Goal: Transaction & Acquisition: Purchase product/service

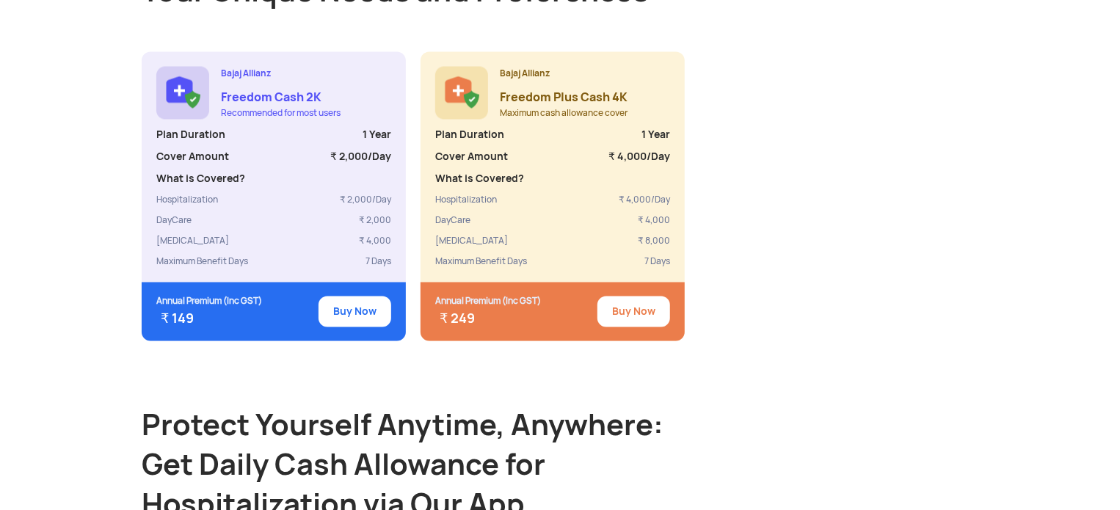
scroll to position [1350, 0]
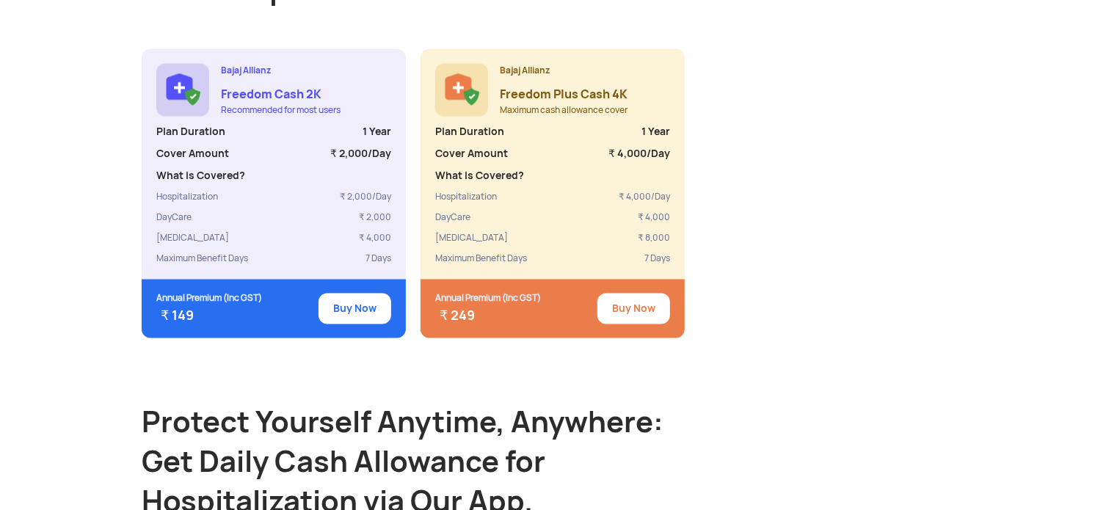
click at [632, 294] on button "Buy Now" at bounding box center [633, 309] width 73 height 31
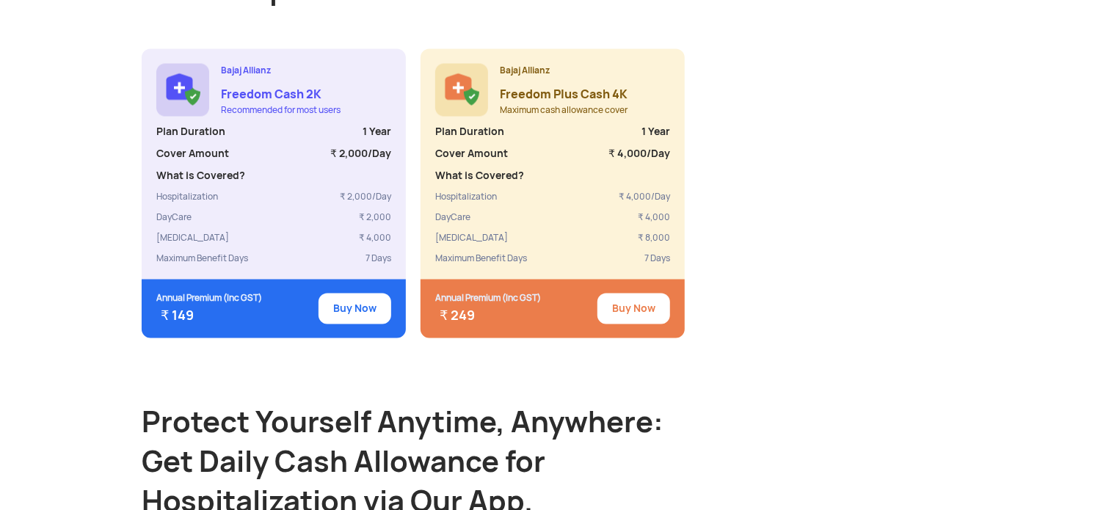
click at [632, 294] on button "Buy Now" at bounding box center [633, 309] width 73 height 31
click at [889, 241] on div "Bajaj Allianz Freedom Cash 2K Recommended for most users Plan Duration 1 Year C…" at bounding box center [560, 193] width 837 height 289
click at [630, 294] on button "Buy Now" at bounding box center [633, 309] width 73 height 31
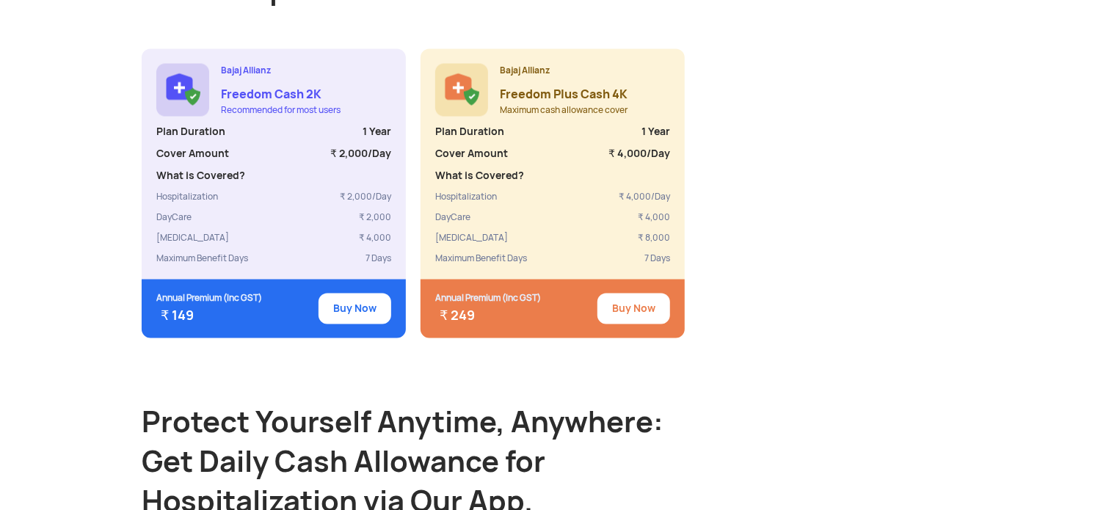
click at [630, 294] on button "Buy Now" at bounding box center [633, 309] width 73 height 31
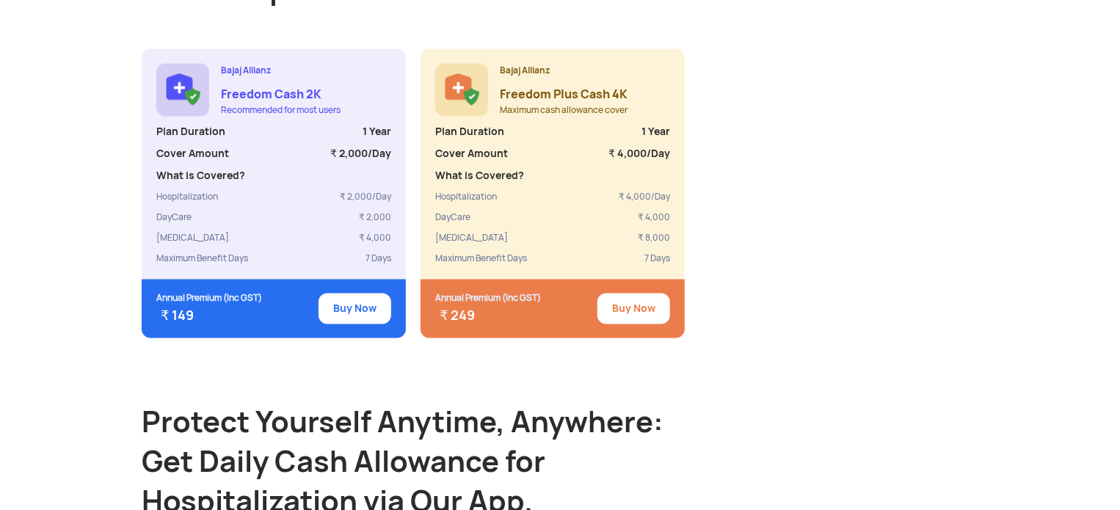
click at [630, 294] on button "Buy Now" at bounding box center [633, 309] width 73 height 31
click at [846, 105] on div "Bajaj Allianz Freedom Cash 2K Recommended for most users Plan Duration 1 Year C…" at bounding box center [560, 193] width 837 height 289
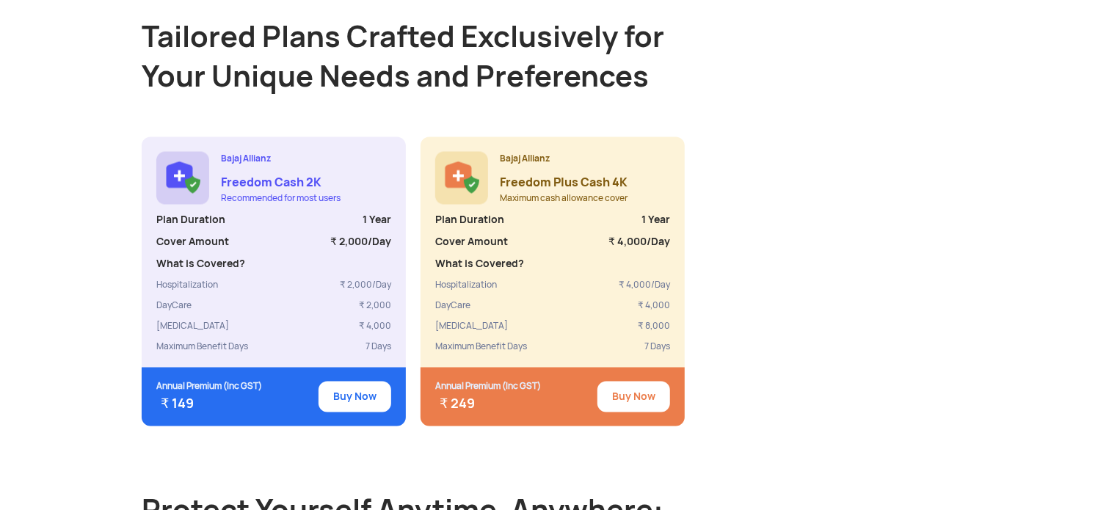
scroll to position [1262, 0]
click at [655, 382] on button "Buy Now" at bounding box center [633, 397] width 73 height 31
click at [625, 385] on button "Buy Now" at bounding box center [633, 397] width 73 height 31
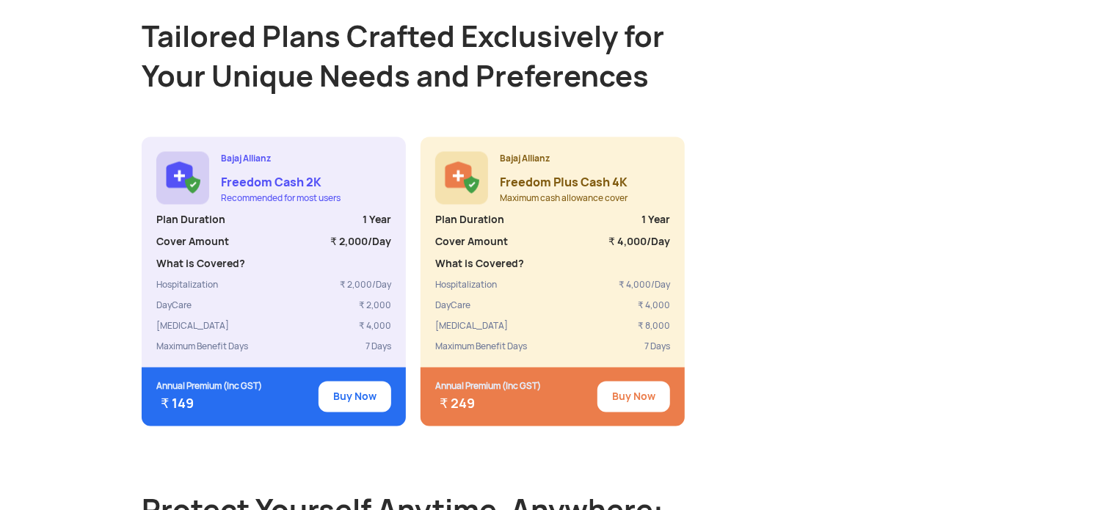
click at [625, 385] on button "Buy Now" at bounding box center [633, 397] width 73 height 31
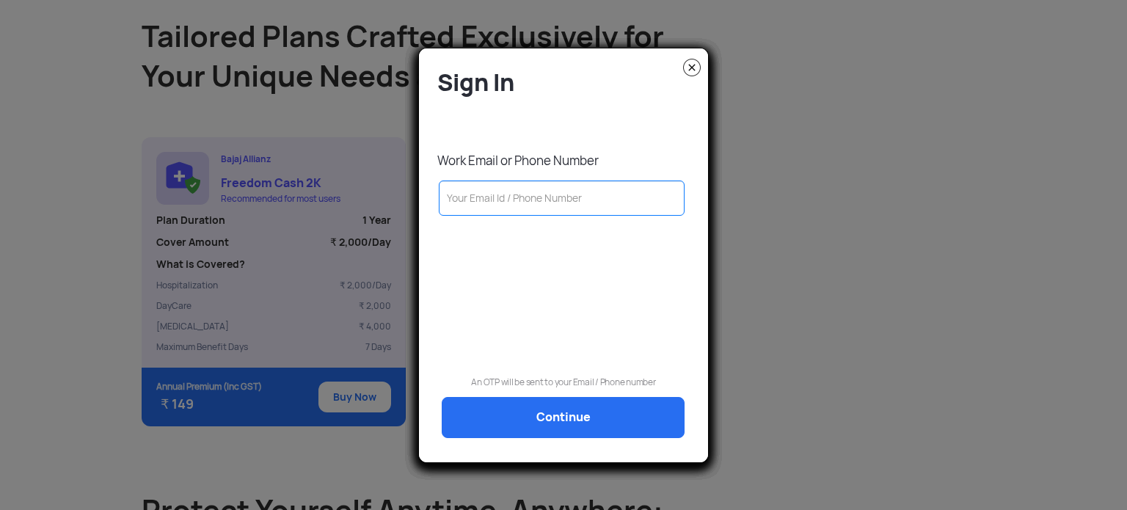
click at [688, 65] on img at bounding box center [692, 68] width 18 height 18
click at [596, 205] on input "text" at bounding box center [562, 198] width 246 height 35
type input "7"
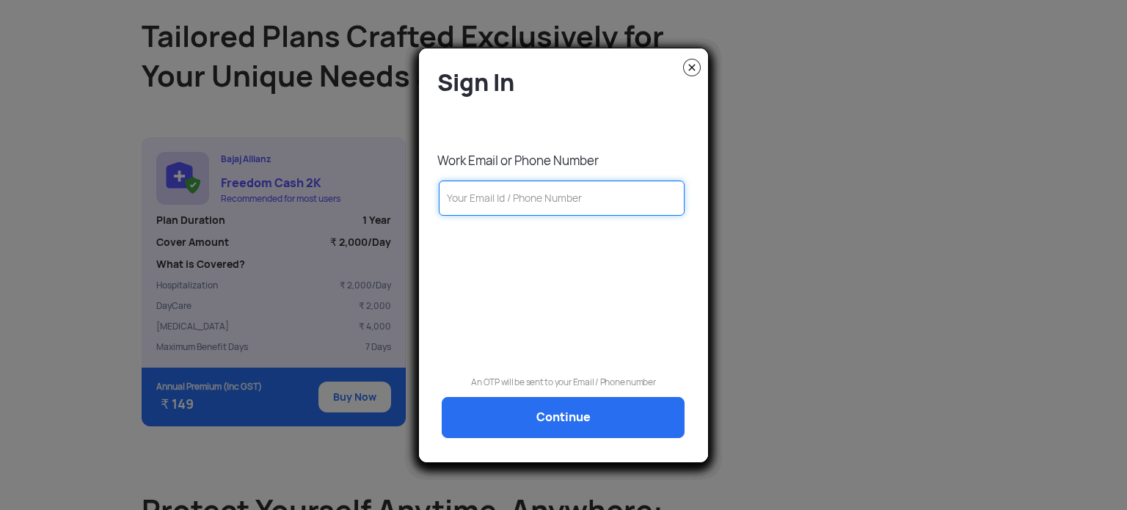
type input "7"
type input "75"
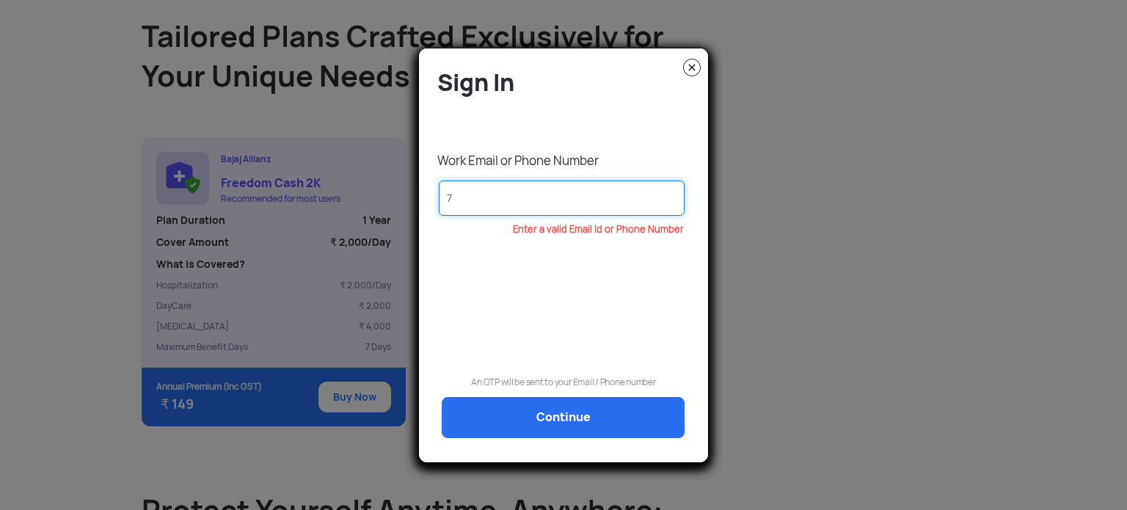
type input "75"
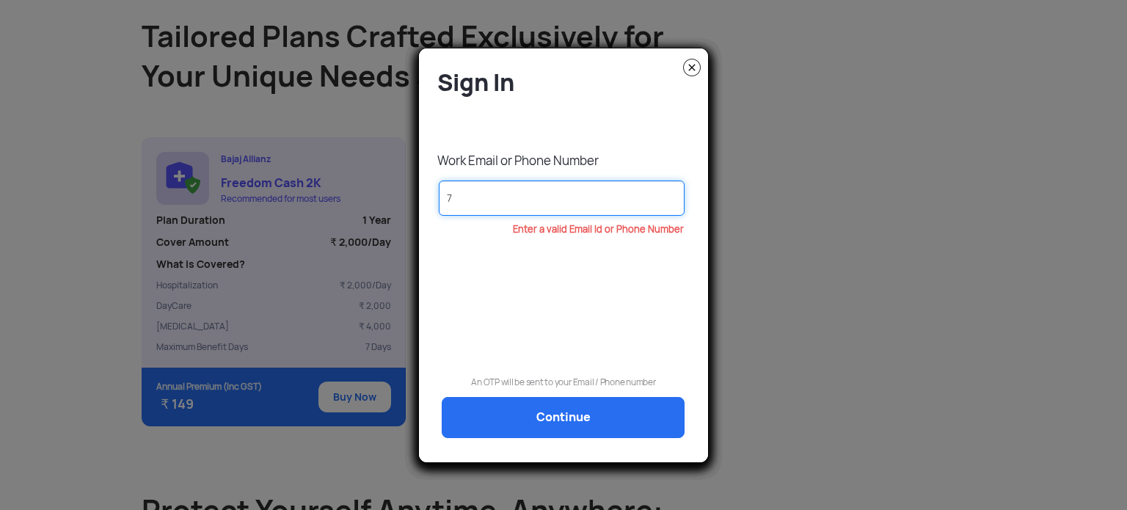
type input "75"
type input "755"
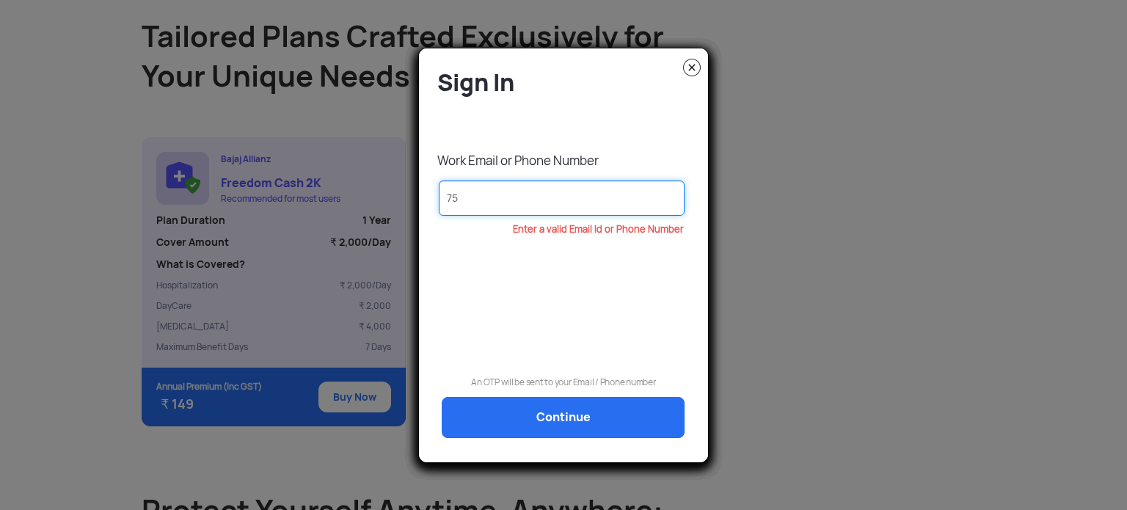
type input "755"
type input "7559"
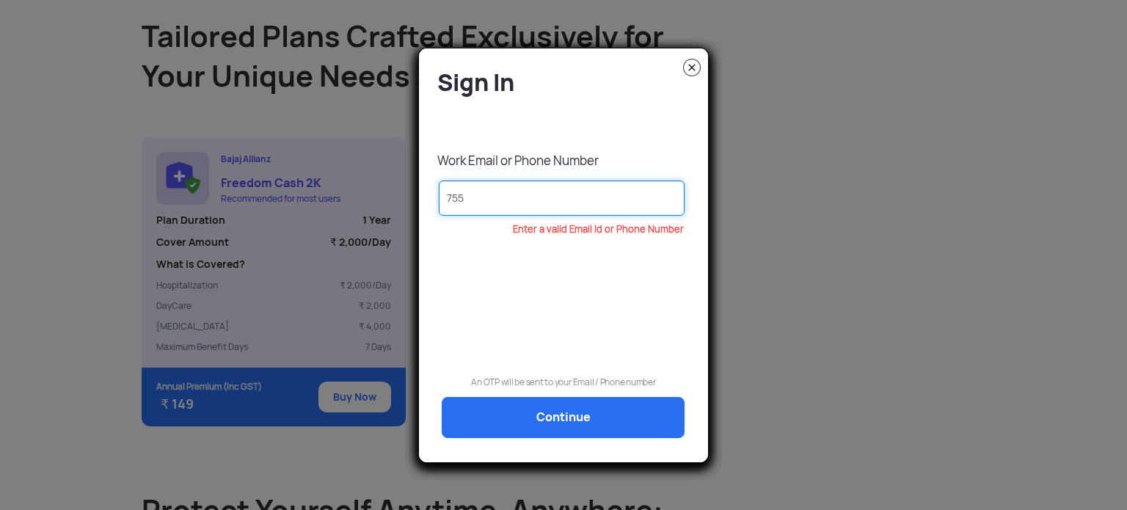
type input "7559"
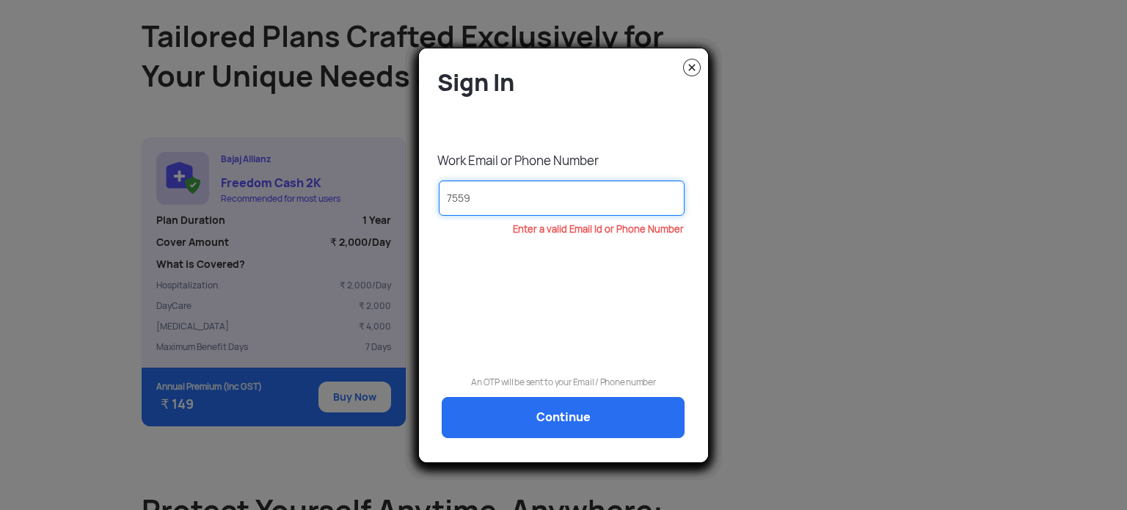
type input "75592"
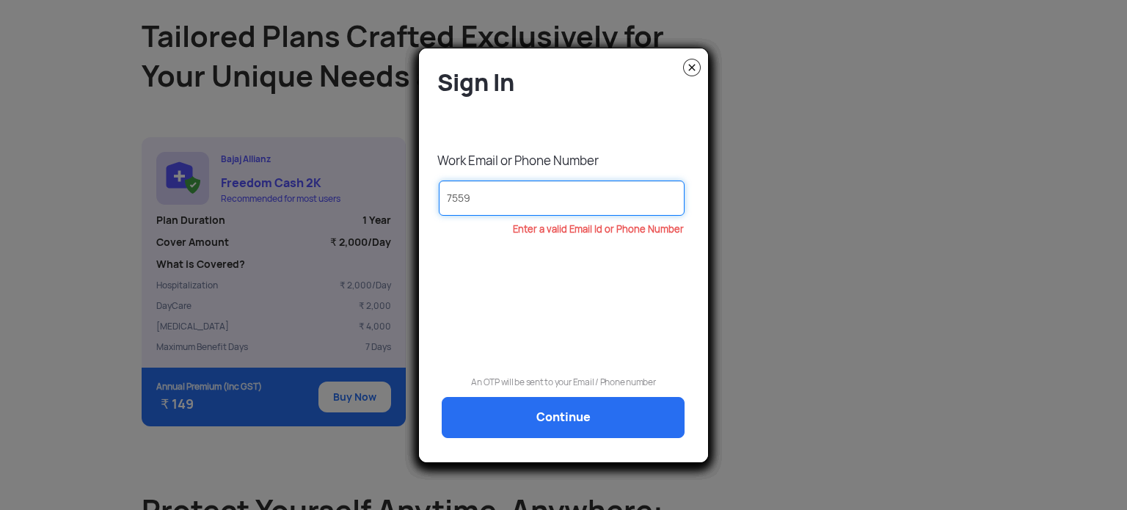
type input "75592"
type input "755928"
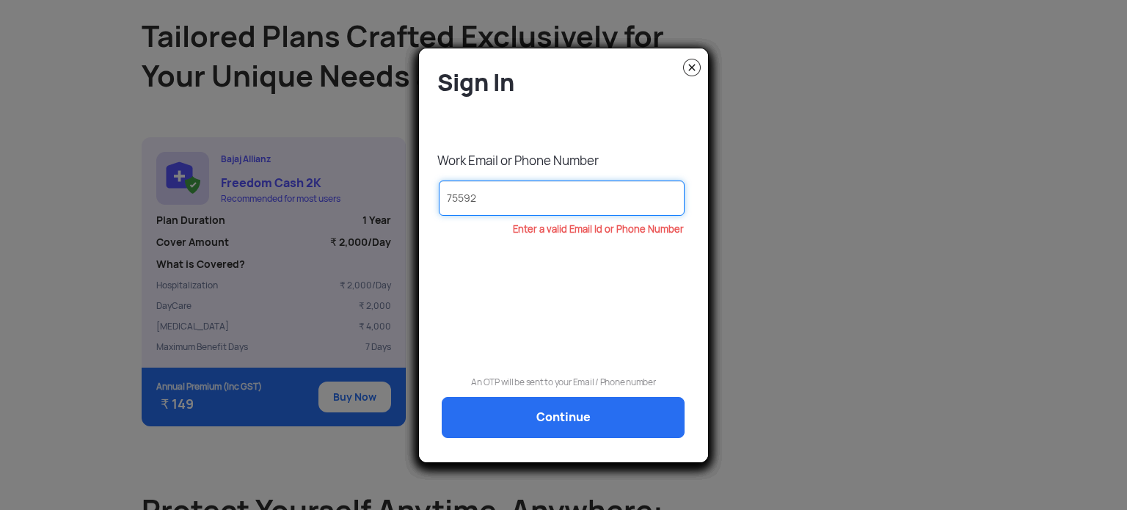
type input "755928"
type input "7559280"
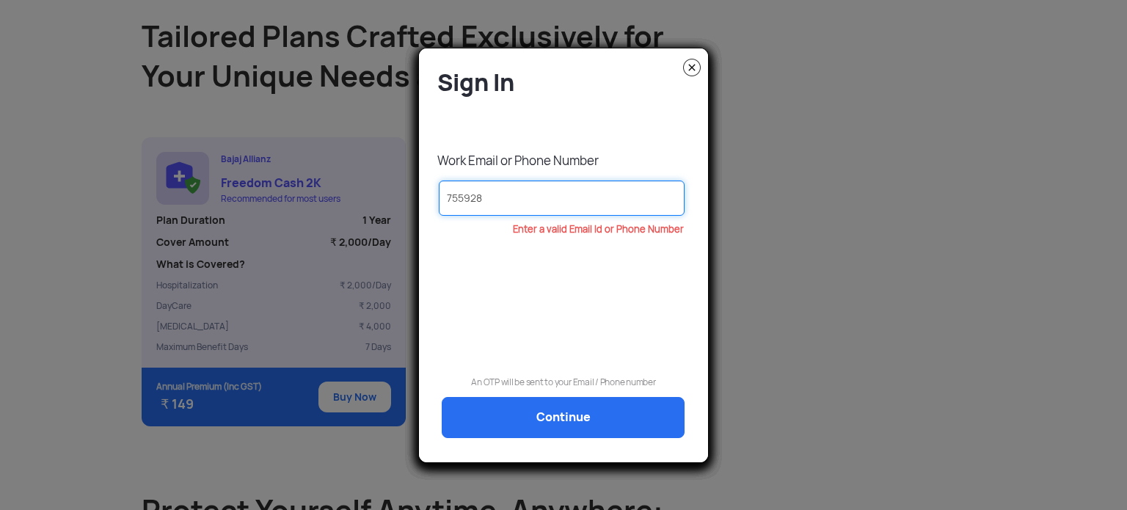
type input "7559280"
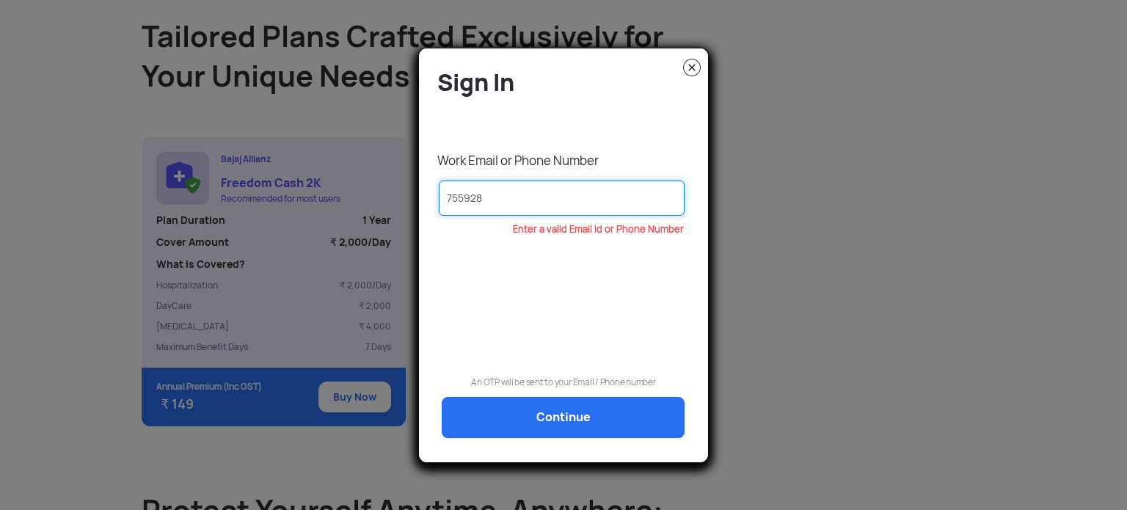
type input "7559280"
type input "75592801"
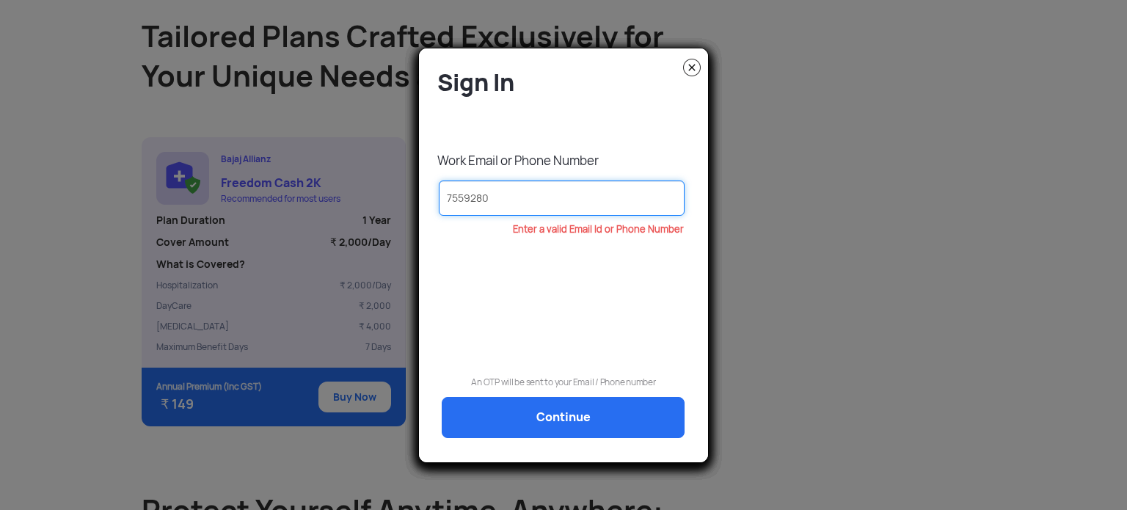
type input "75592801"
type input "755928011"
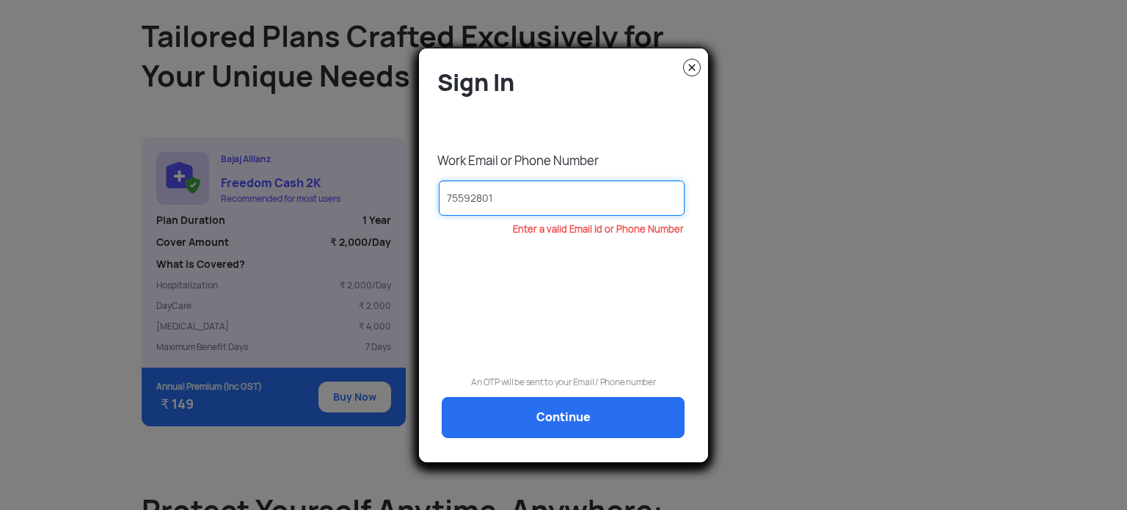
type input "755928011"
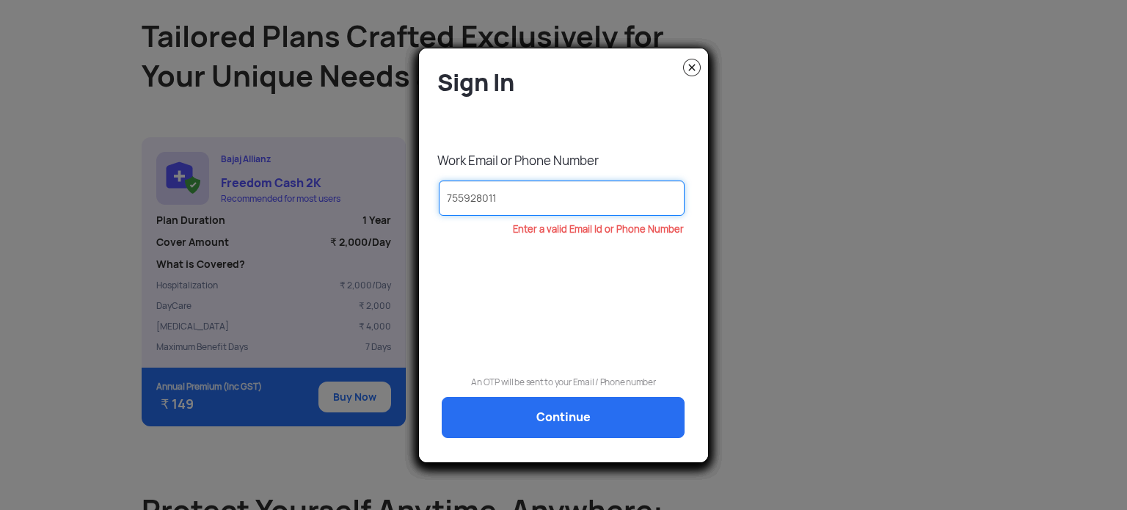
type input "7559280110"
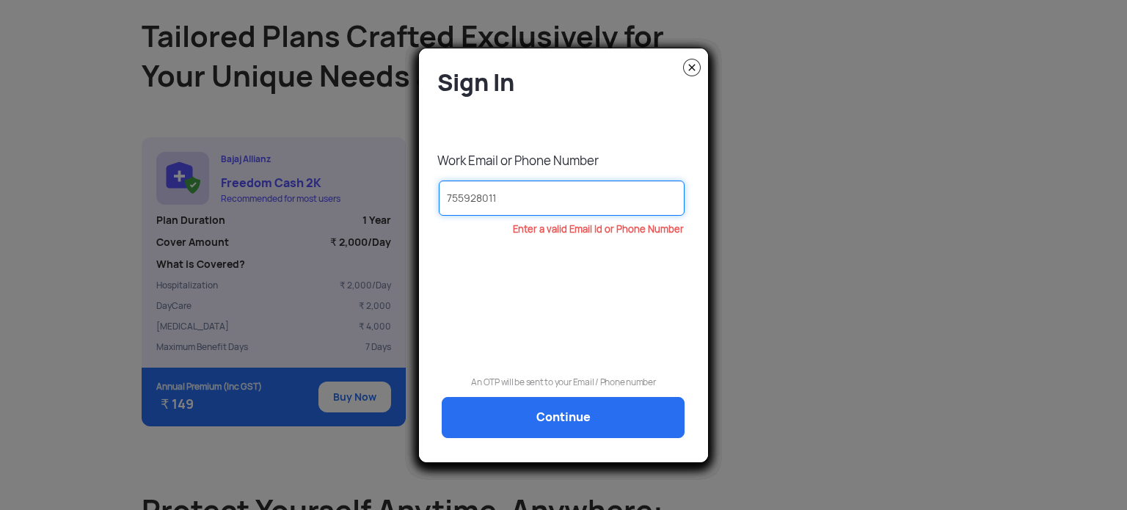
type input "7559280110"
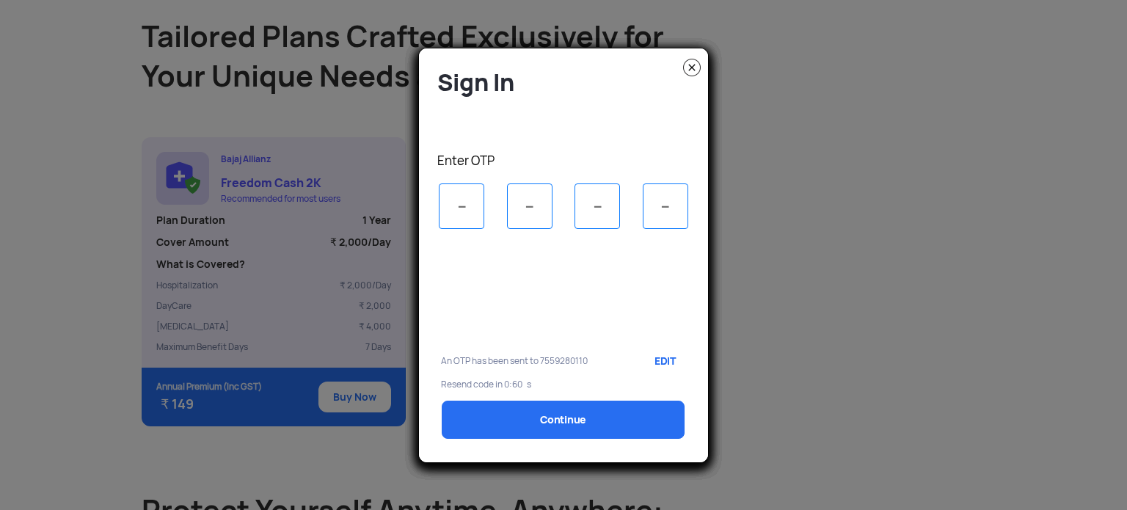
scroll to position [0, 0]
type input "7"
type input "8"
type input "1"
type input "5"
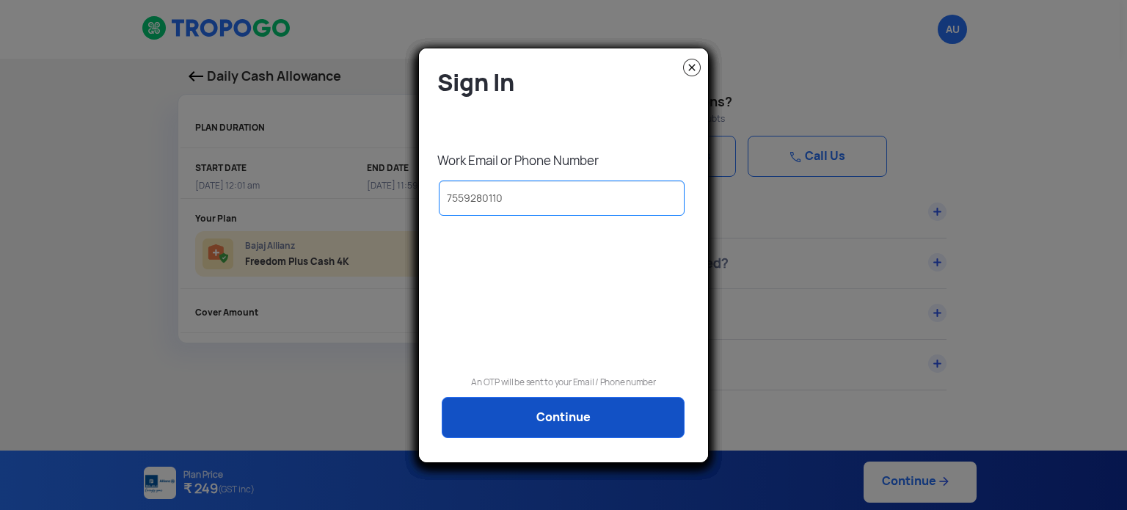
click at [576, 407] on link "Continue" at bounding box center [563, 417] width 243 height 41
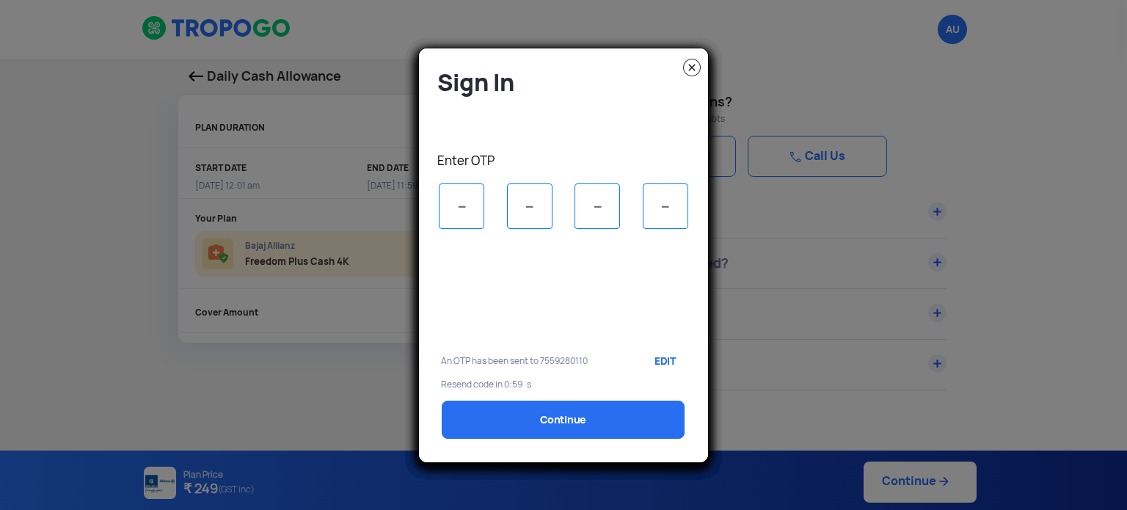
click at [693, 76] on img at bounding box center [692, 68] width 18 height 18
click at [693, 64] on img at bounding box center [692, 68] width 18 height 18
click at [690, 67] on img at bounding box center [692, 68] width 18 height 18
click at [688, 65] on modal-container "Sign In Enter OTP An OTP has been sent to 7559280110 EDIT Resend code in 0:54 s…" at bounding box center [563, 255] width 1127 height 510
click at [696, 65] on img at bounding box center [692, 68] width 18 height 18
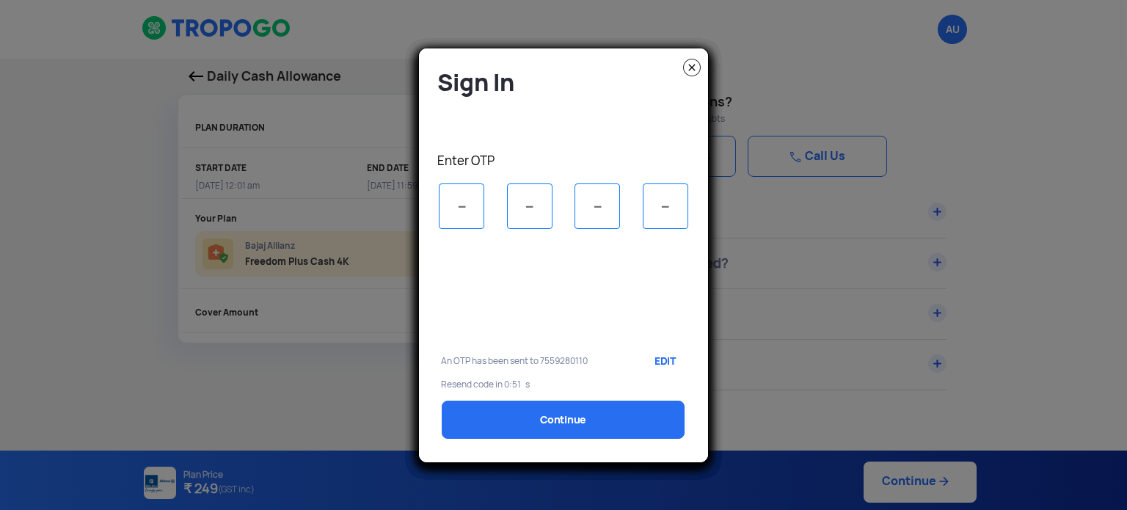
click at [696, 65] on img at bounding box center [692, 68] width 18 height 18
drag, startPoint x: 696, startPoint y: 65, endPoint x: 464, endPoint y: 209, distance: 272.9
click at [464, 209] on input "tel" at bounding box center [461, 205] width 45 height 45
type input "7"
type input "4"
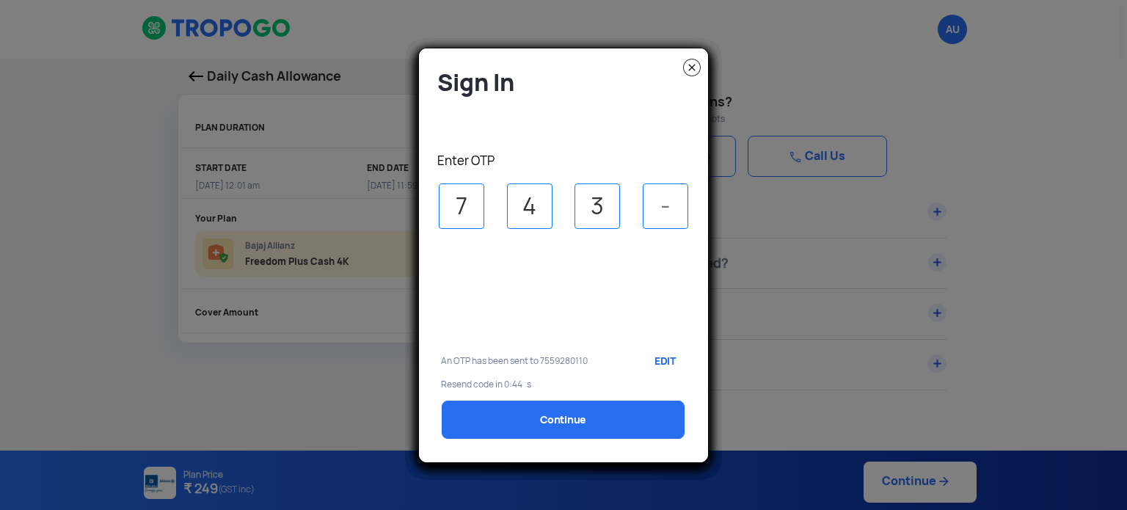
type input "3"
type input "4"
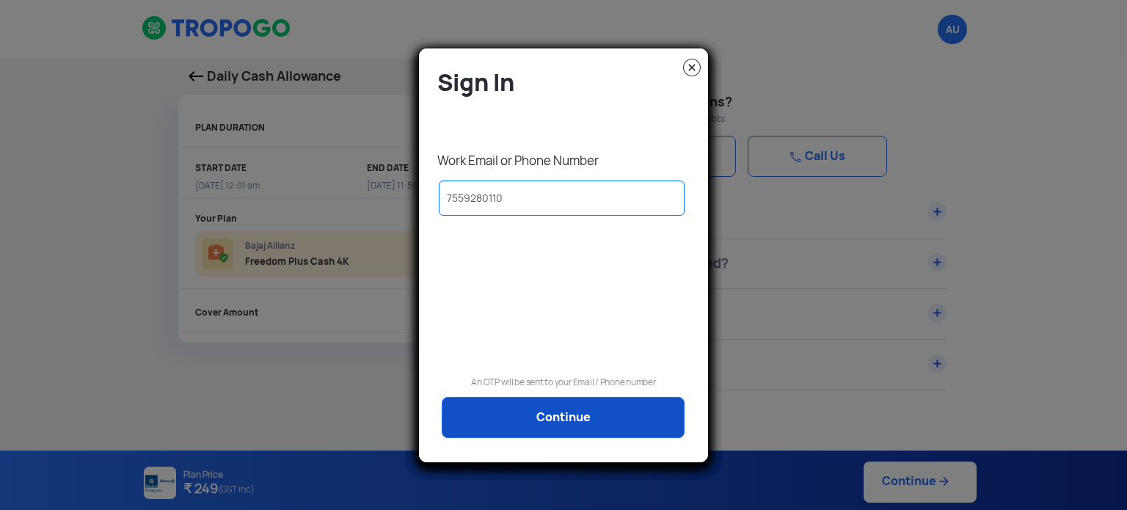
click at [558, 422] on link "Continue" at bounding box center [563, 417] width 243 height 41
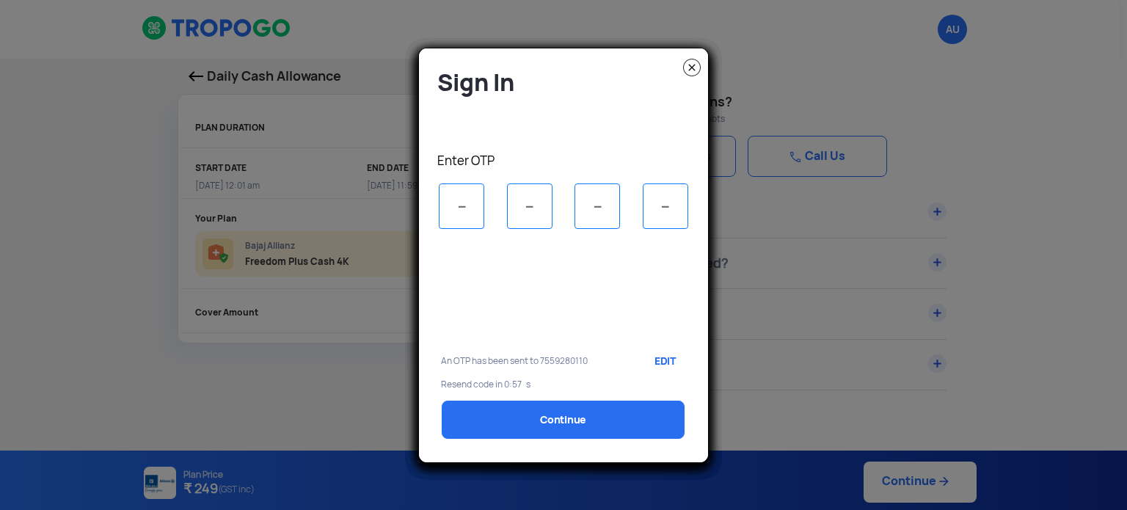
click at [691, 70] on img at bounding box center [692, 68] width 18 height 18
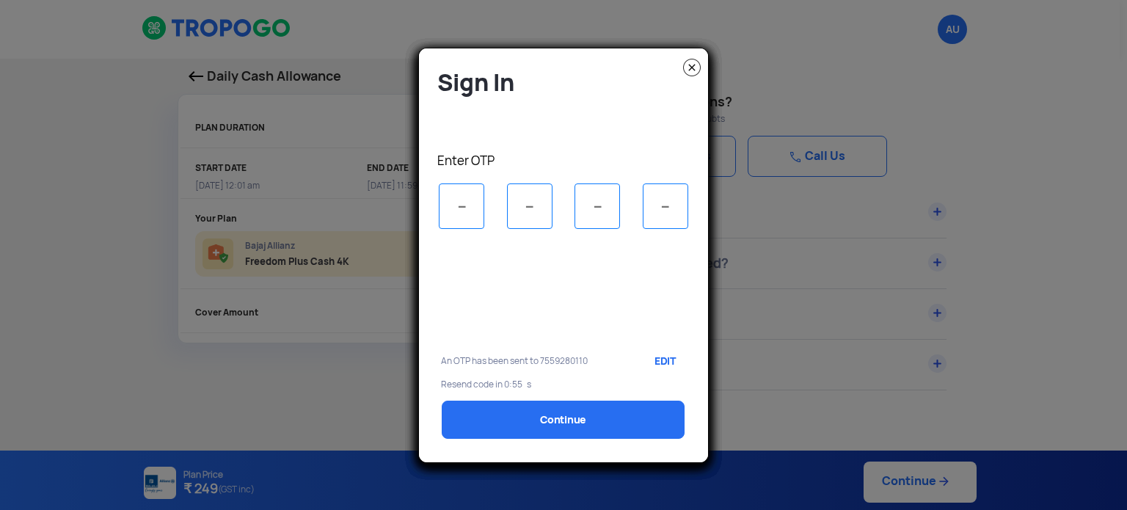
click at [691, 70] on img at bounding box center [692, 68] width 18 height 18
drag, startPoint x: 691, startPoint y: 70, endPoint x: 744, endPoint y: 47, distance: 57.5
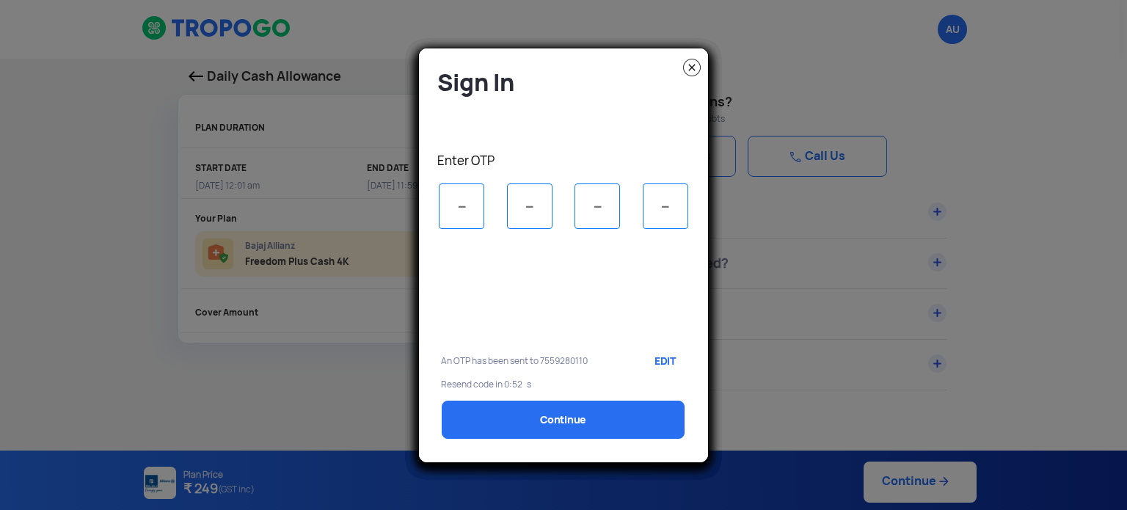
click at [744, 47] on modal-container "Sign In Enter OTP An OTP has been sent to 7559280110 EDIT Resend code in 0:52 s…" at bounding box center [563, 255] width 1127 height 510
click at [692, 72] on img at bounding box center [692, 68] width 18 height 18
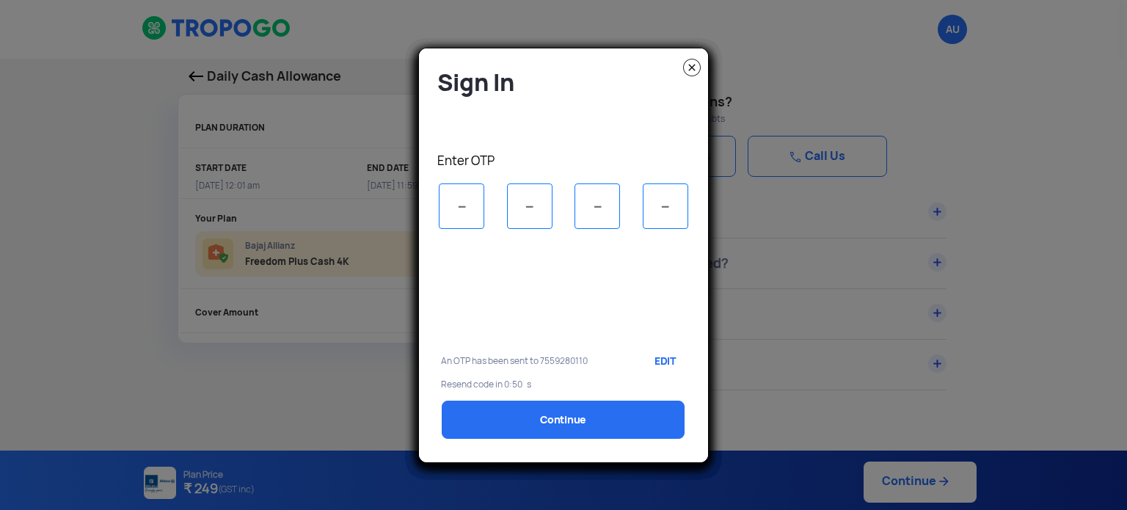
click at [692, 72] on img at bounding box center [692, 68] width 18 height 18
drag, startPoint x: 692, startPoint y: 72, endPoint x: 696, endPoint y: 62, distance: 10.5
click at [696, 62] on img at bounding box center [692, 68] width 18 height 18
click at [694, 59] on img at bounding box center [692, 68] width 18 height 18
click at [580, 150] on div "Sign In Enter OTP An OTP has been sent to 7559280110 EDIT Resend code in 0:44 s…" at bounding box center [563, 261] width 267 height 387
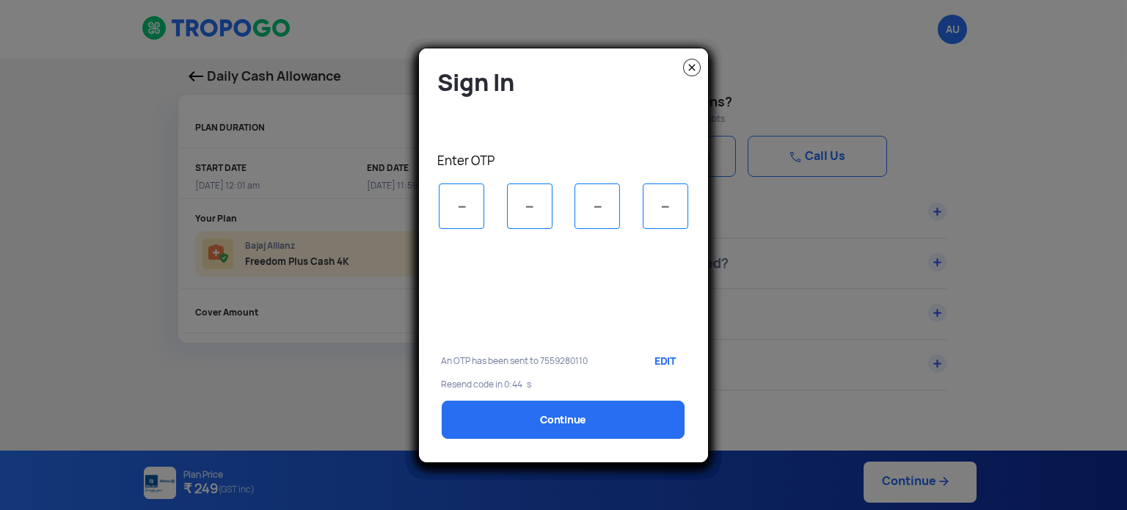
click at [580, 150] on div "Sign In Enter OTP An OTP has been sent to 7559280110 EDIT Resend code in 0:44 s…" at bounding box center [563, 261] width 267 height 387
drag, startPoint x: 580, startPoint y: 150, endPoint x: 528, endPoint y: 206, distance: 76.9
click at [528, 206] on div "Sign In Enter OTP An OTP has been sent to 7559280110 EDIT Resend code in 0:43 s…" at bounding box center [563, 261] width 267 height 387
drag, startPoint x: 528, startPoint y: 81, endPoint x: 683, endPoint y: 79, distance: 154.9
click at [683, 79] on h4 "Sign In" at bounding box center [567, 83] width 260 height 30
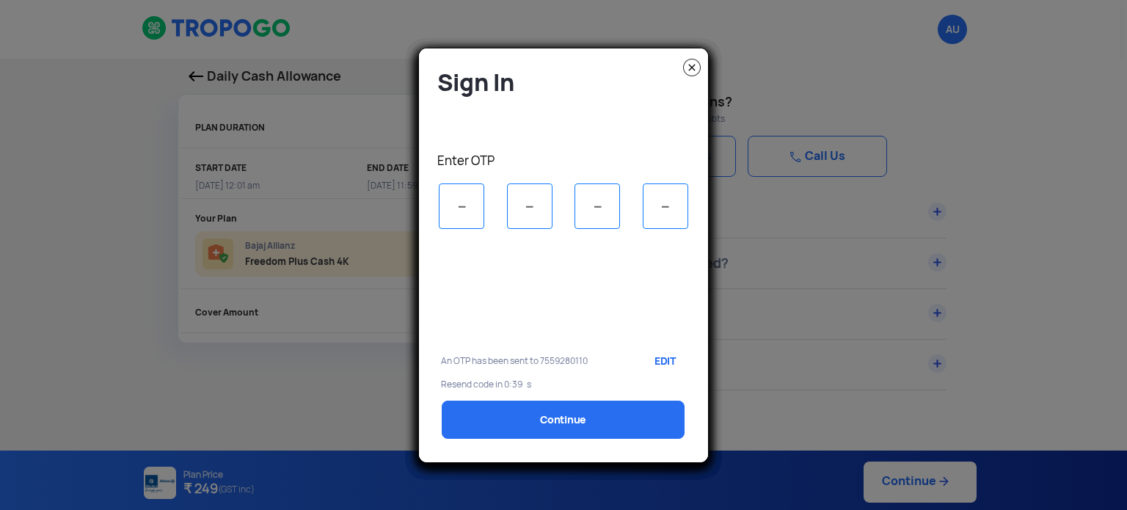
click at [692, 67] on img at bounding box center [692, 68] width 18 height 18
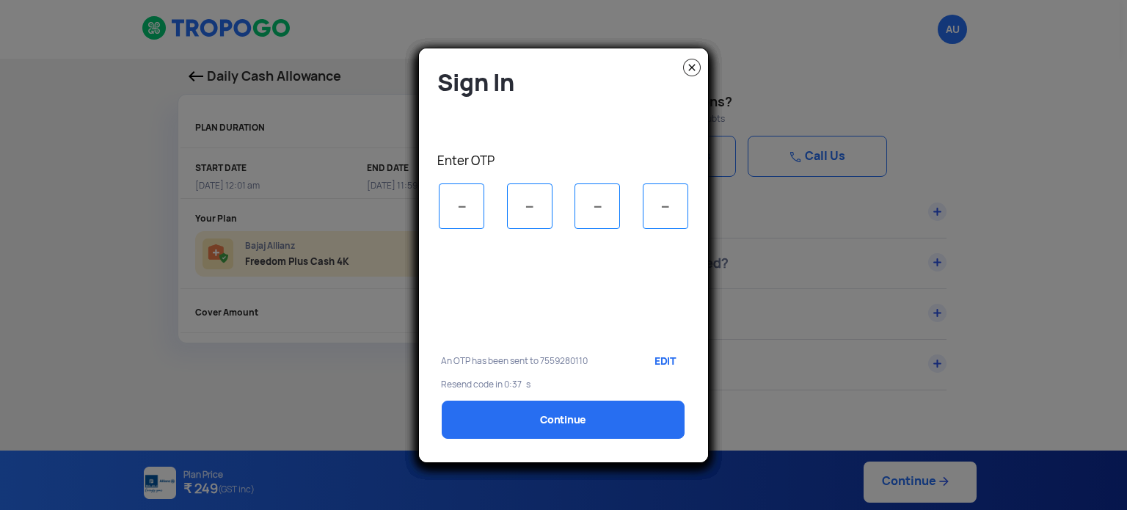
click at [692, 67] on img at bounding box center [692, 68] width 18 height 18
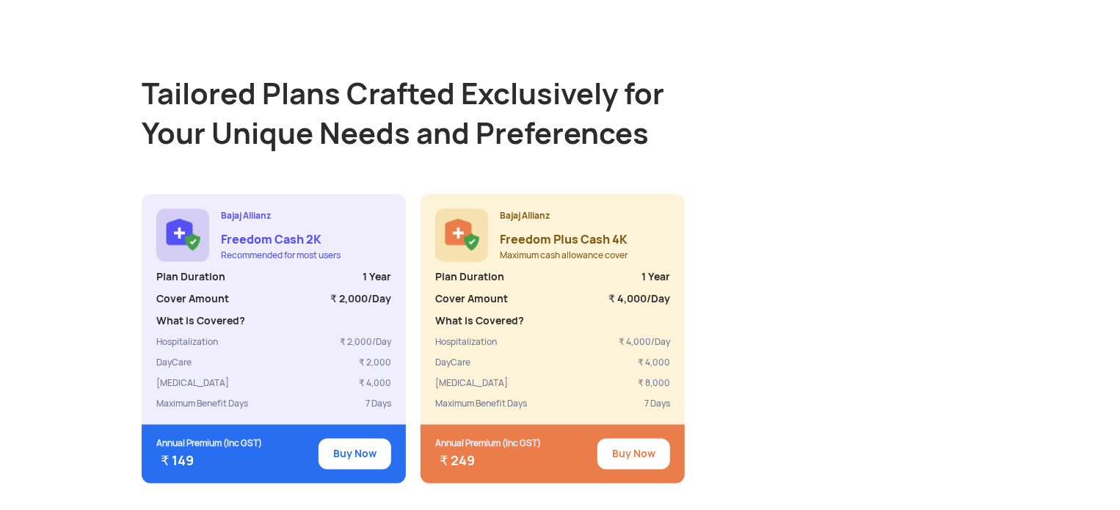
scroll to position [1269, 0]
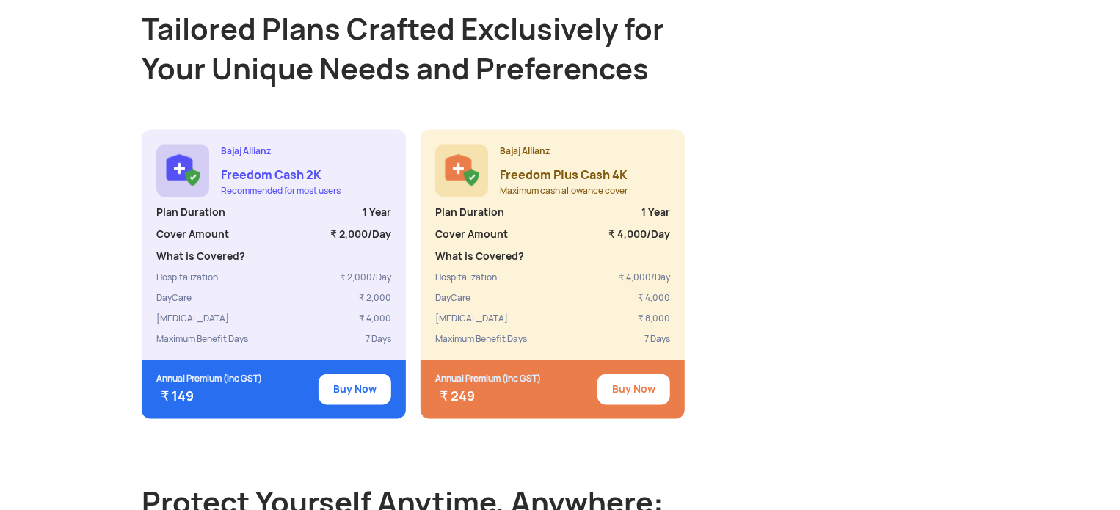
click at [646, 375] on button "Buy Now" at bounding box center [633, 389] width 73 height 31
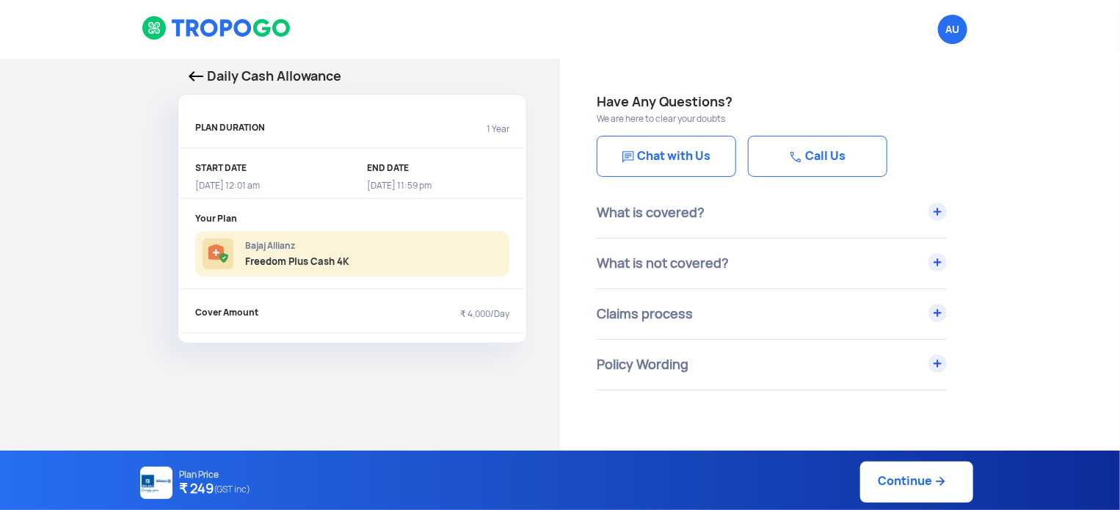
click at [400, 257] on div "Bajaj Allianz Freedom Plus Cash 4K" at bounding box center [352, 253] width 314 height 45
click at [901, 481] on link "Continue" at bounding box center [916, 482] width 113 height 41
select select "5"
select select "8"
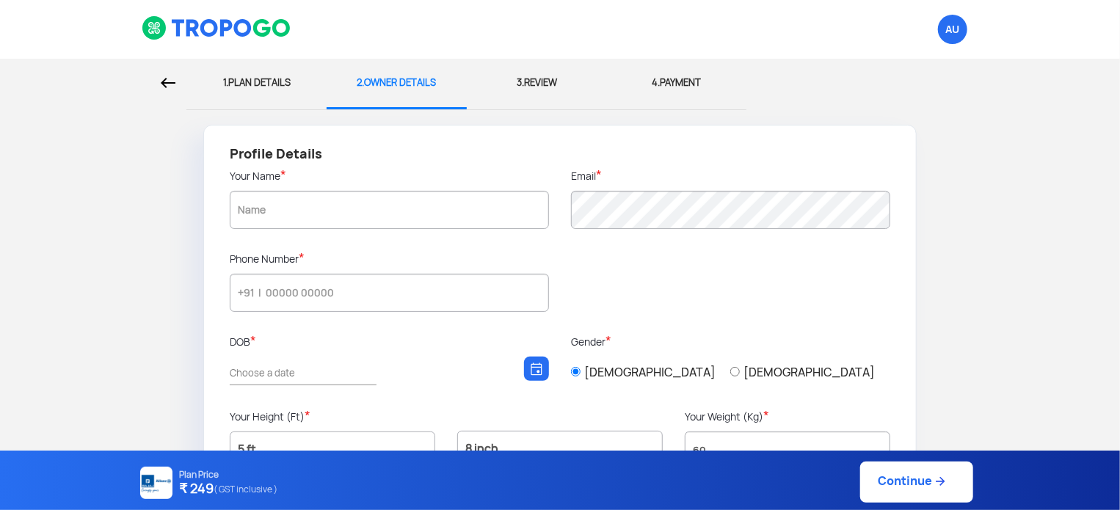
type input "7559280110"
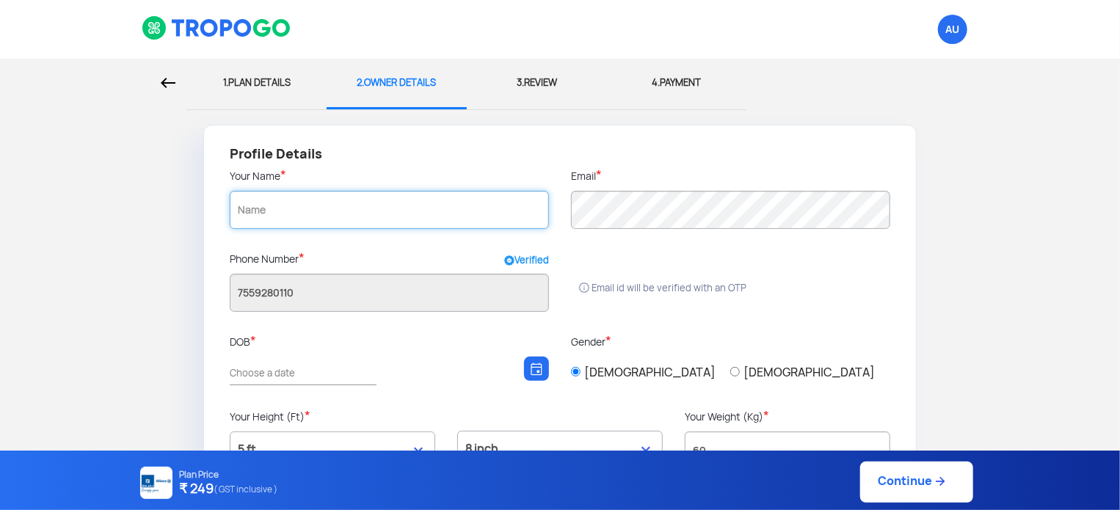
click at [464, 211] on input "text" at bounding box center [389, 210] width 319 height 38
type input "[PERSON_NAME]"
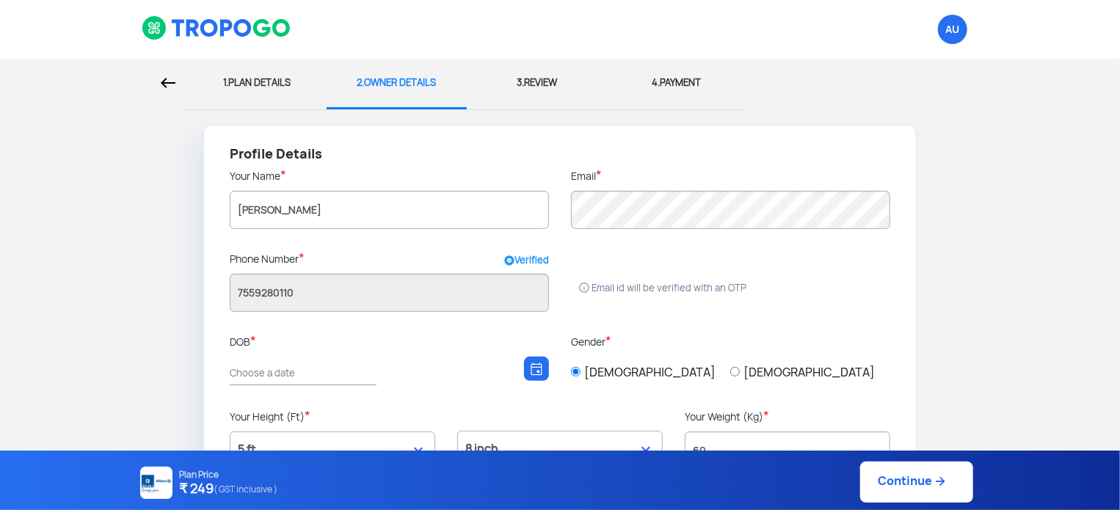
type input "Pune daund"
type input "412214"
type input "Pune"
type input "[GEOGRAPHIC_DATA]"
type input "0"
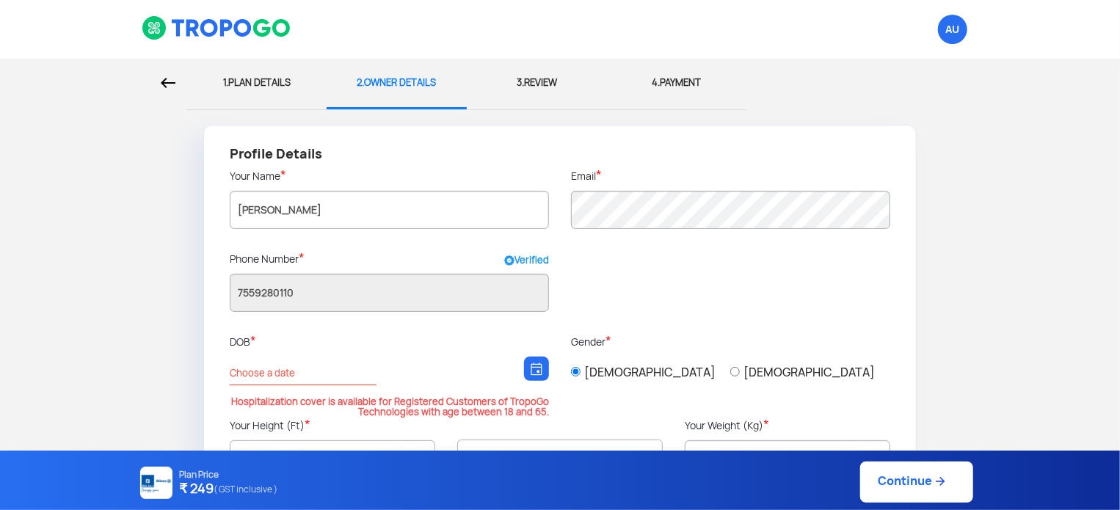
click at [527, 362] on div at bounding box center [536, 369] width 25 height 24
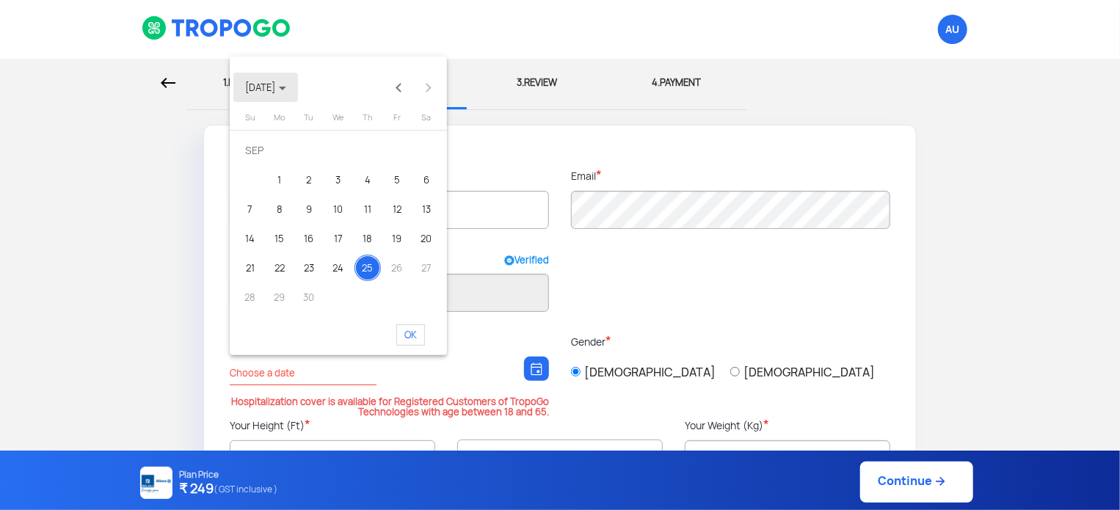
click at [274, 87] on span "SEP 2025" at bounding box center [265, 87] width 41 height 12
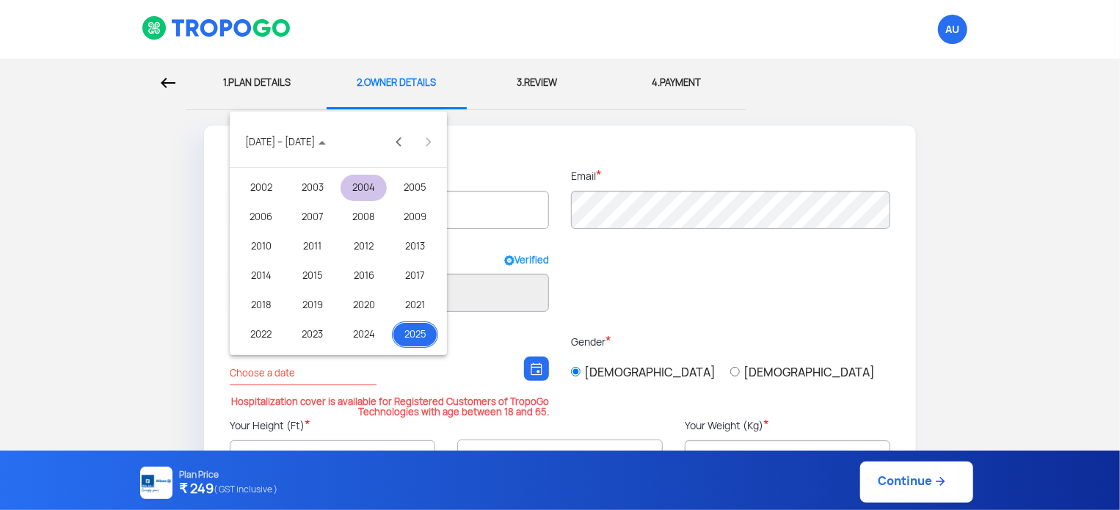
click at [373, 194] on div "2004" at bounding box center [363, 188] width 46 height 26
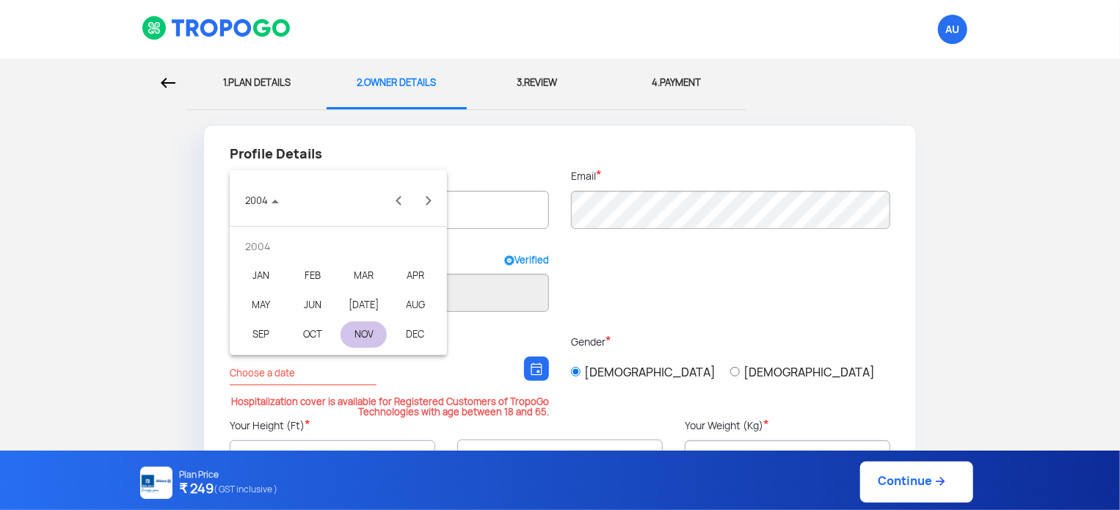
click at [376, 335] on div "NOV" at bounding box center [363, 334] width 46 height 26
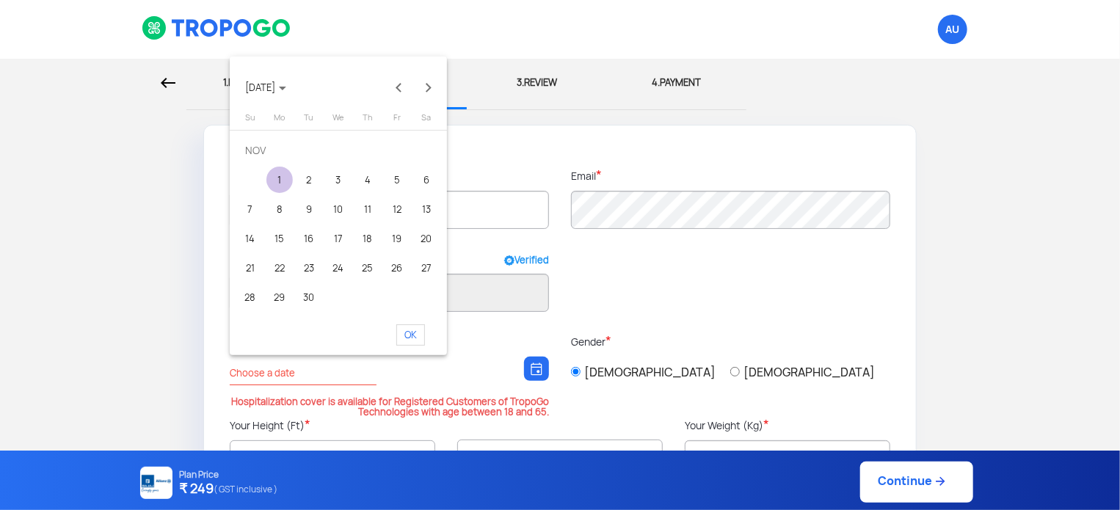
click at [285, 174] on div "1" at bounding box center [279, 180] width 26 height 26
click at [415, 340] on span "OK" at bounding box center [410, 334] width 29 height 21
type input "01-11-2004"
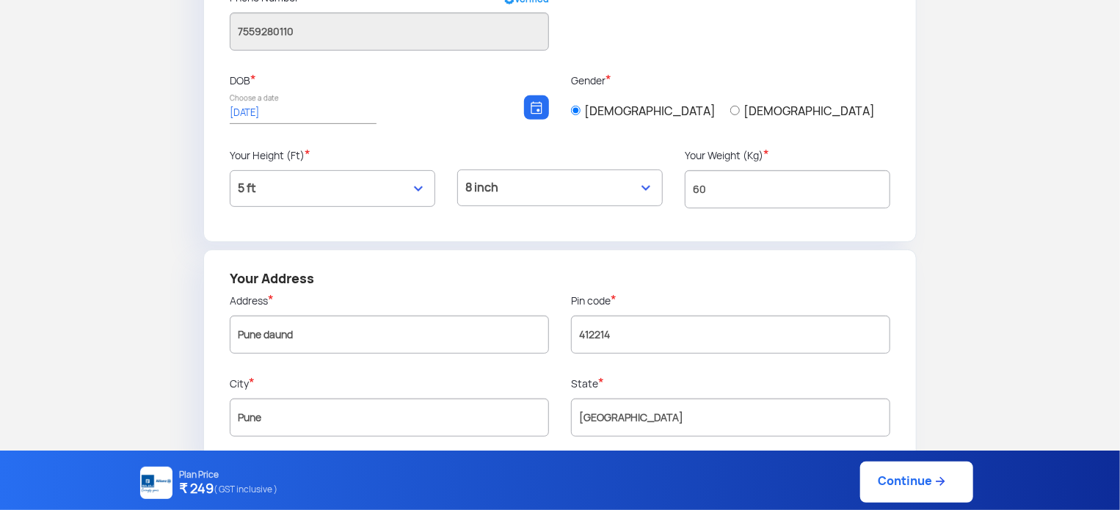
scroll to position [264, 0]
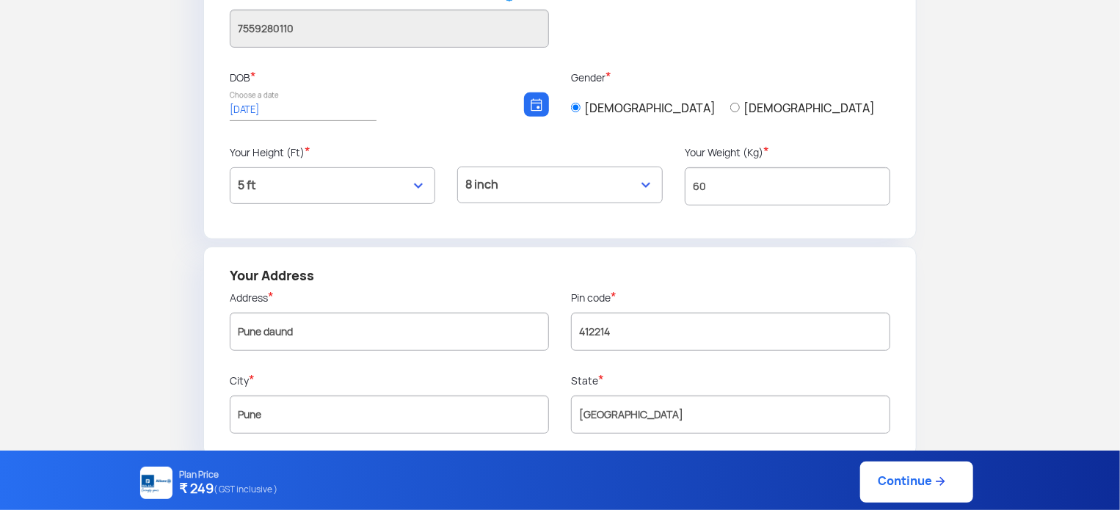
click at [628, 173] on select "0 inch 1 inch 2 inch 3 inch 4 inch 5 inch 6 inch 7 inch 8 inch 9 inch 10 inch 1…" at bounding box center [559, 185] width 205 height 37
select select "6"
click at [457, 167] on select "0 inch 1 inch 2 inch 3 inch 4 inch 5 inch 6 inch 7 inch 8 inch 9 inch 10 inch 1…" at bounding box center [559, 185] width 205 height 37
click at [763, 170] on input "60" at bounding box center [787, 186] width 205 height 38
type input "6"
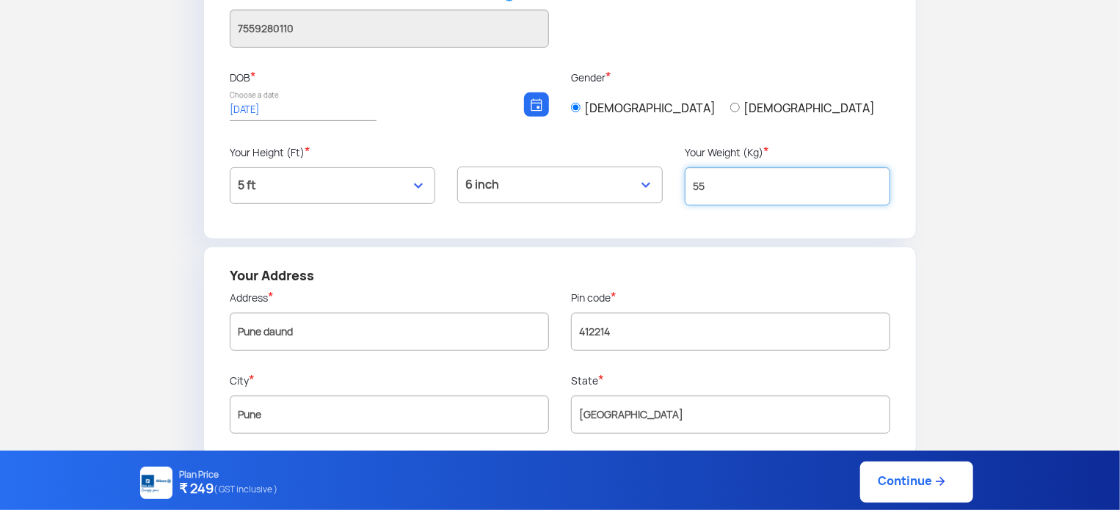
type input "55"
click at [923, 481] on link "Continue" at bounding box center [916, 482] width 113 height 41
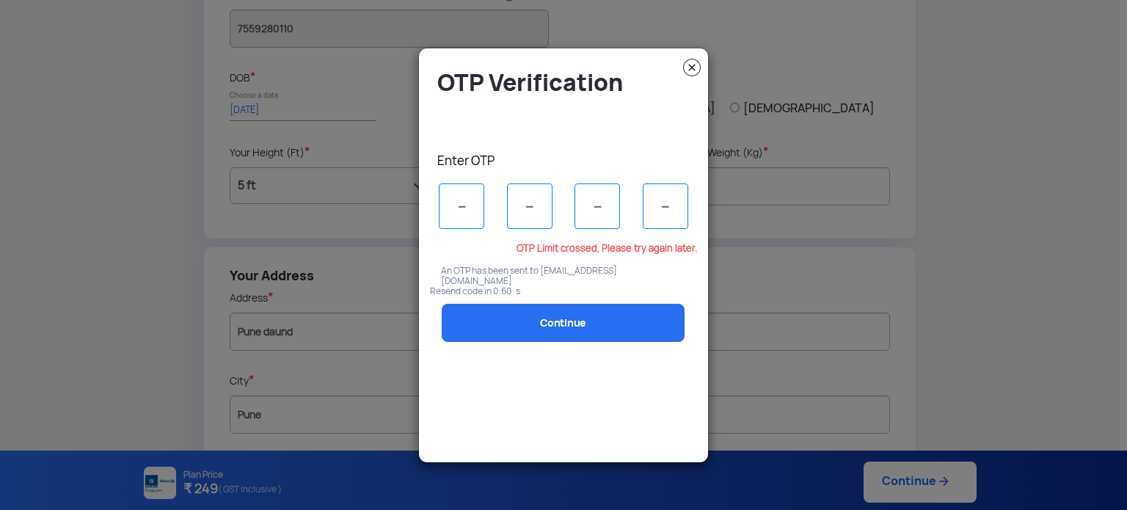
click at [684, 65] on img at bounding box center [692, 68] width 18 height 18
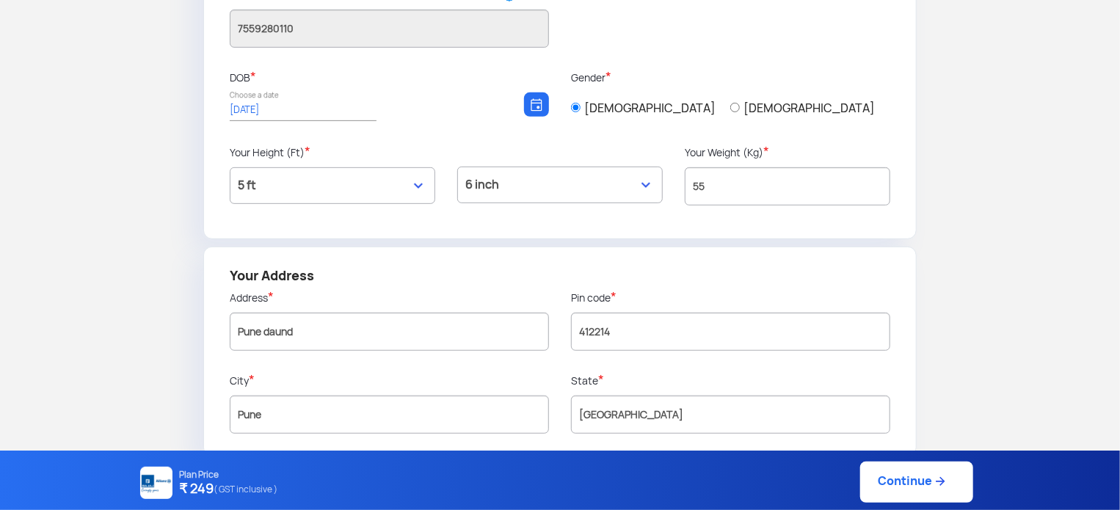
scroll to position [276, 0]
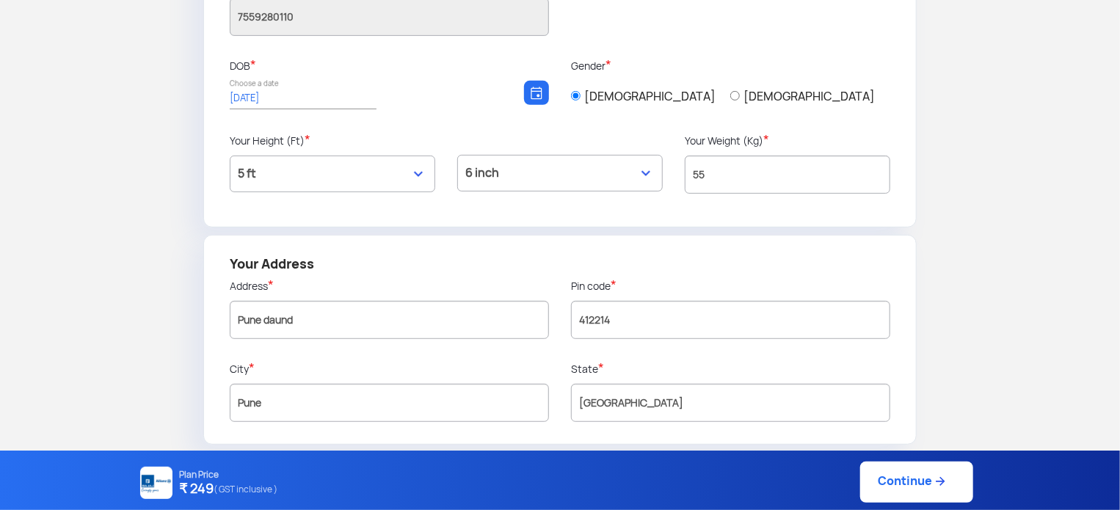
click at [930, 484] on link "Continue" at bounding box center [916, 482] width 113 height 41
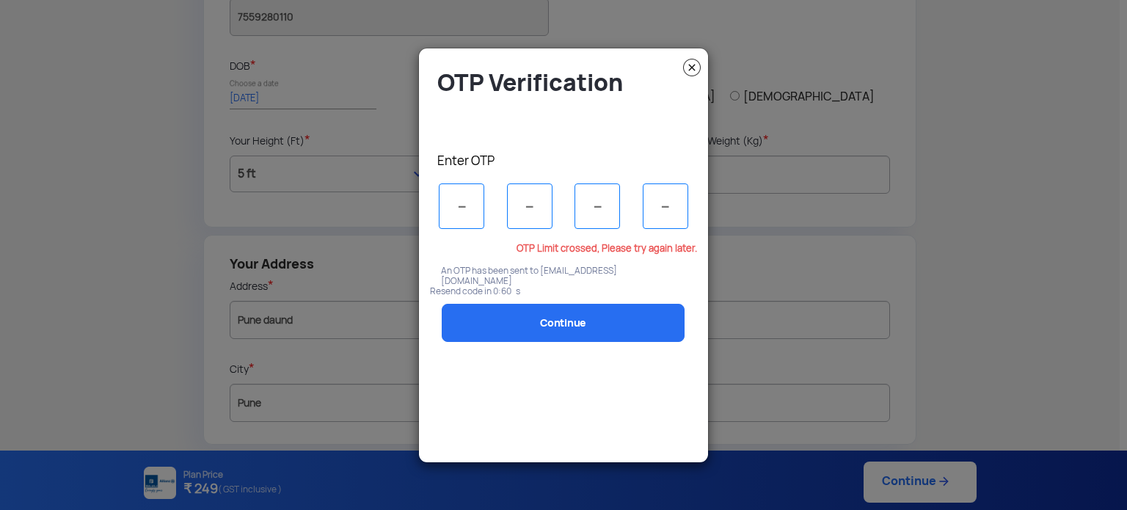
click at [468, 203] on input "tel" at bounding box center [461, 205] width 45 height 45
type input "8"
type input "1"
type input "6"
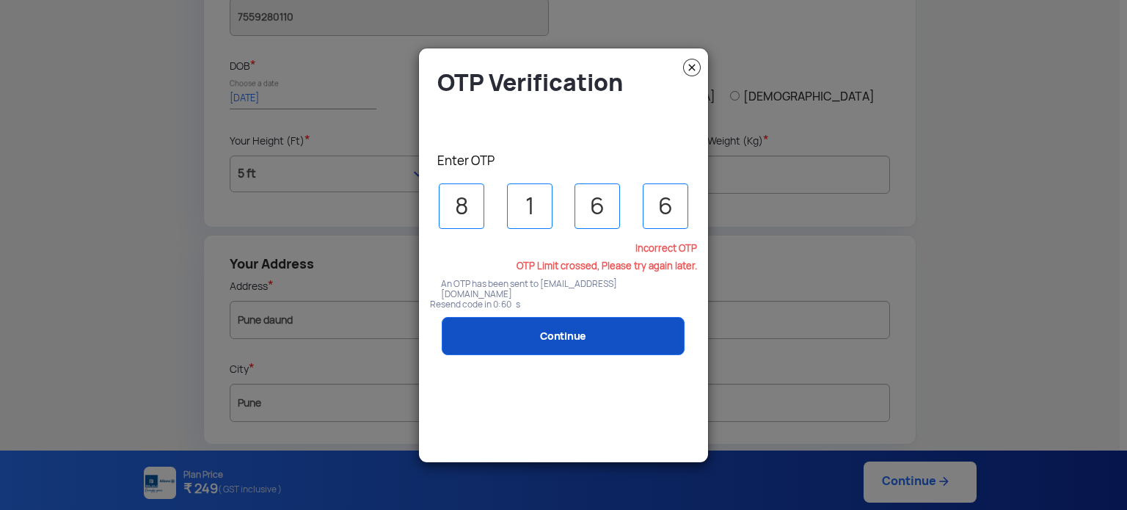
type input "6"
click at [534, 317] on link "Continue" at bounding box center [563, 336] width 243 height 38
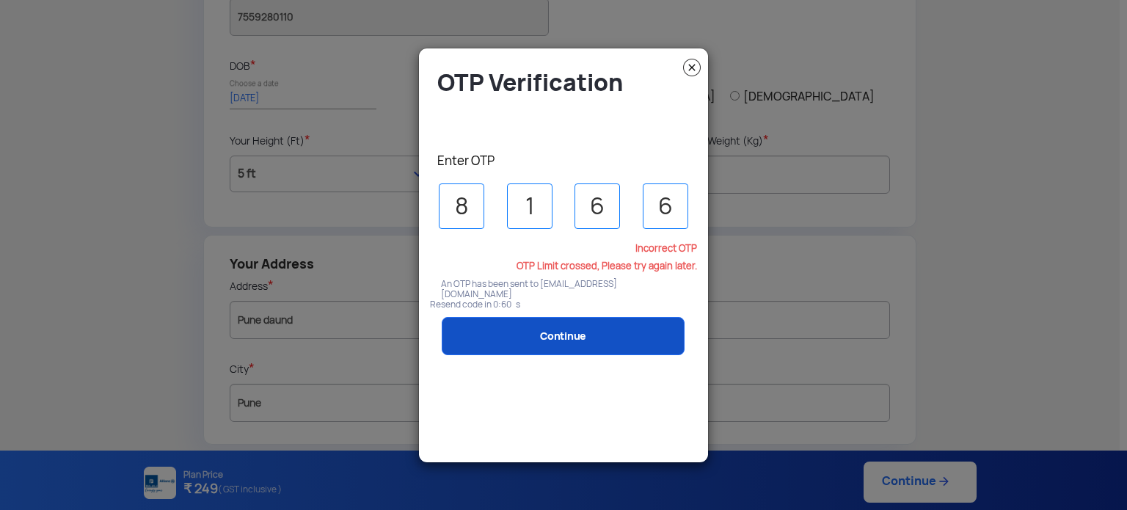
click at [534, 317] on link "Continue" at bounding box center [563, 336] width 243 height 38
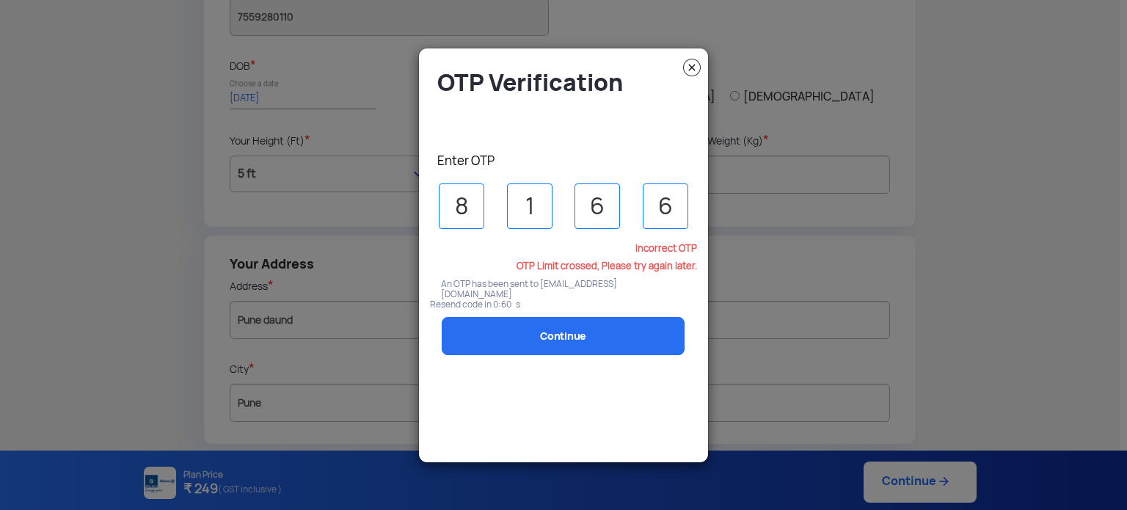
click at [666, 204] on input "6" at bounding box center [665, 205] width 45 height 45
click at [457, 207] on input "tel" at bounding box center [461, 205] width 45 height 45
click at [690, 63] on img at bounding box center [692, 68] width 18 height 18
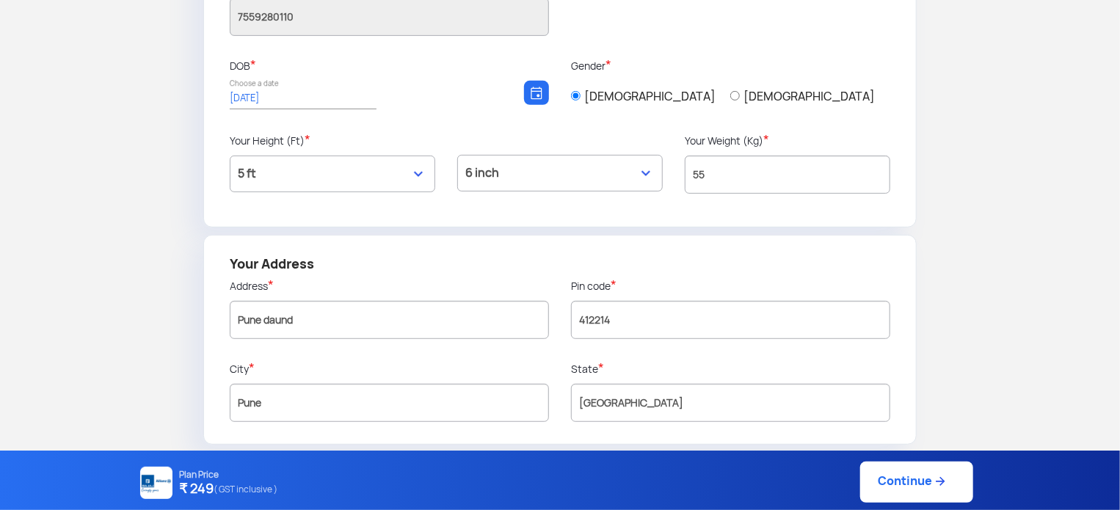
click at [938, 475] on img at bounding box center [940, 481] width 15 height 15
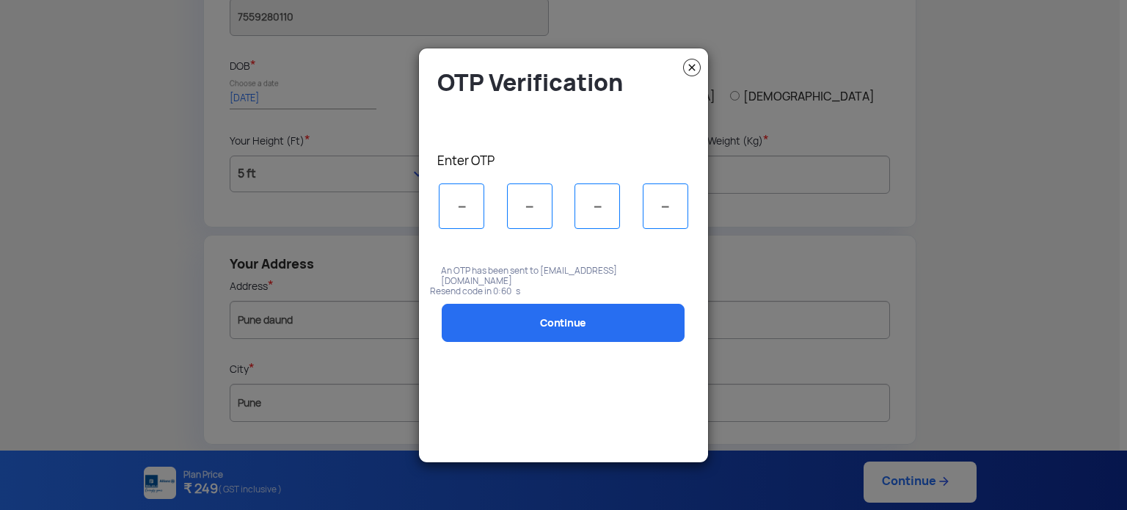
click at [464, 205] on input "tel" at bounding box center [461, 205] width 45 height 45
click at [693, 78] on h4 "OTP Verification" at bounding box center [567, 83] width 260 height 30
click at [686, 63] on img at bounding box center [692, 68] width 18 height 18
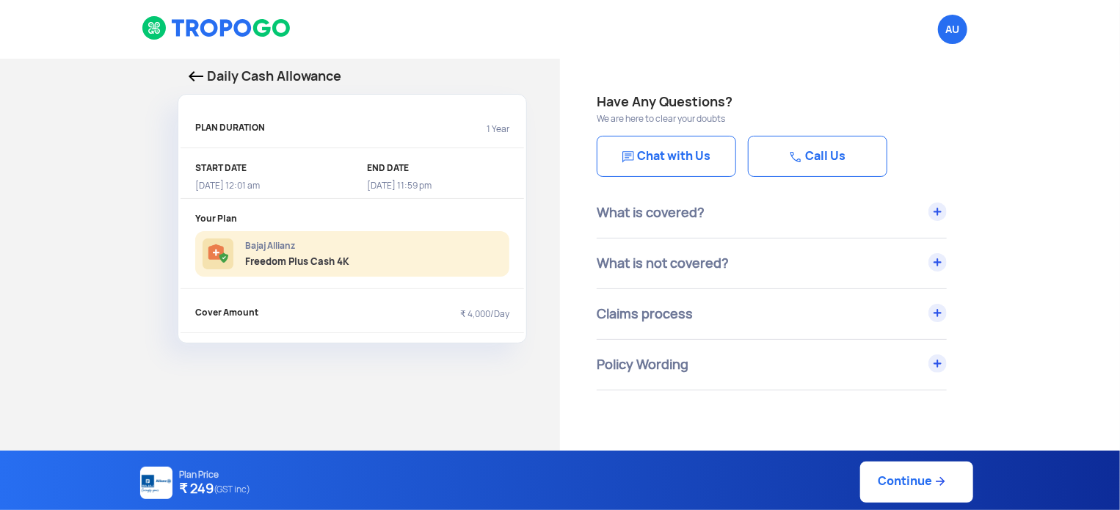
click at [884, 490] on link "Continue" at bounding box center [916, 482] width 113 height 41
select select "5"
select select "8"
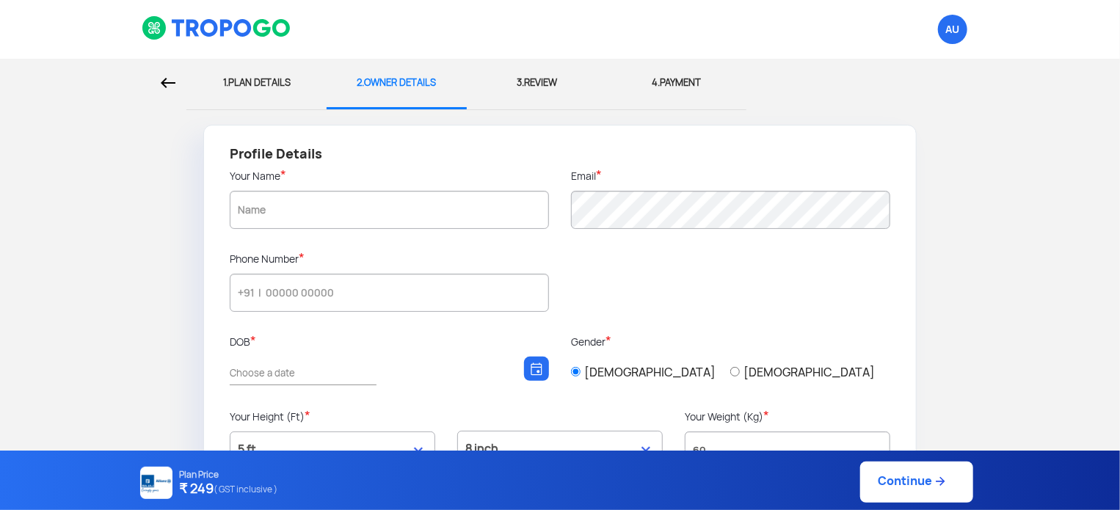
type input "7559280110"
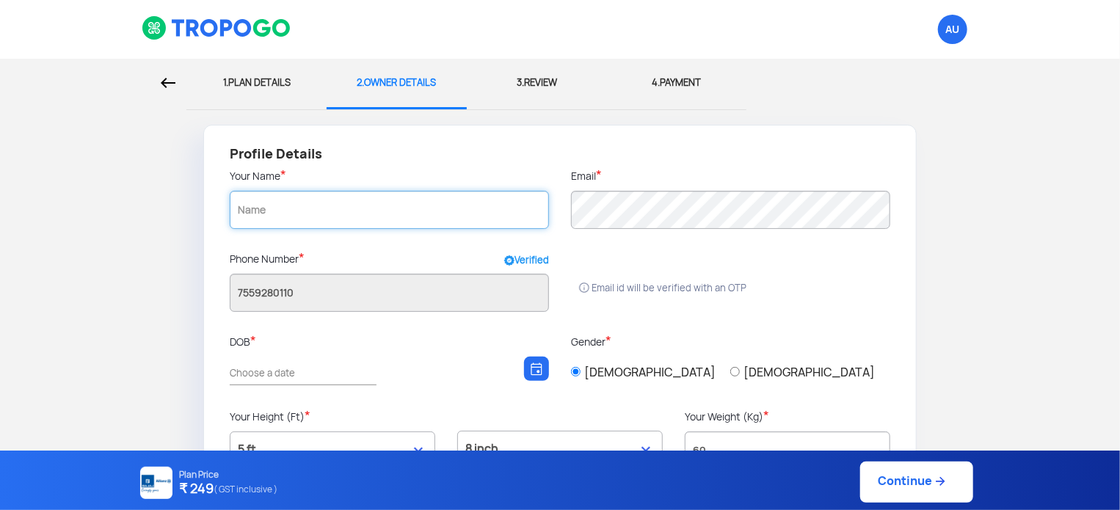
click at [320, 204] on input "text" at bounding box center [389, 210] width 319 height 38
type input "s"
type input "Swapnil Rokade"
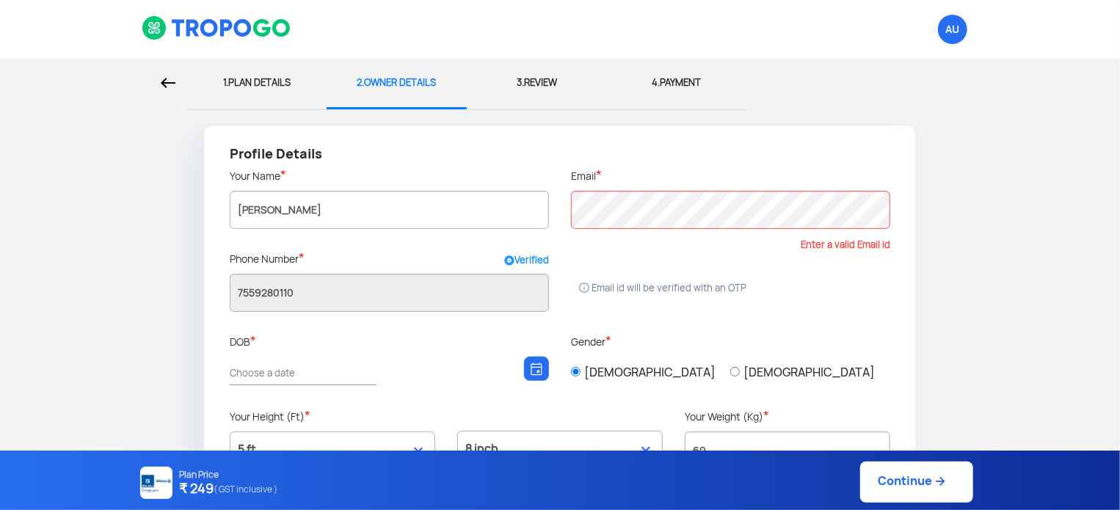
click at [1040, 257] on form "Profile Details Your Name * Swapnil Rokade Email * Enter a valid Email id Phone…" at bounding box center [560, 423] width 1098 height 596
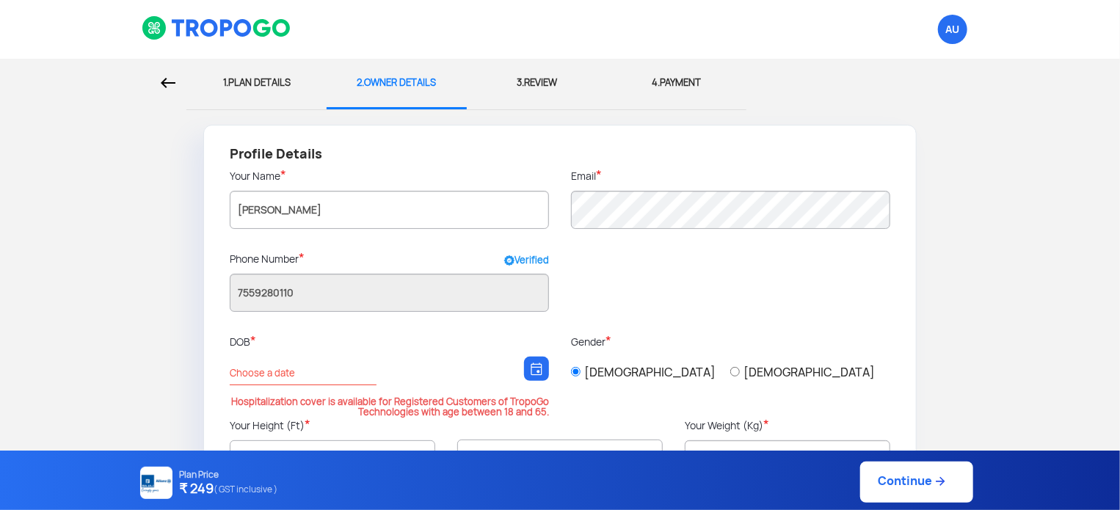
click at [166, 81] on img at bounding box center [168, 83] width 15 height 10
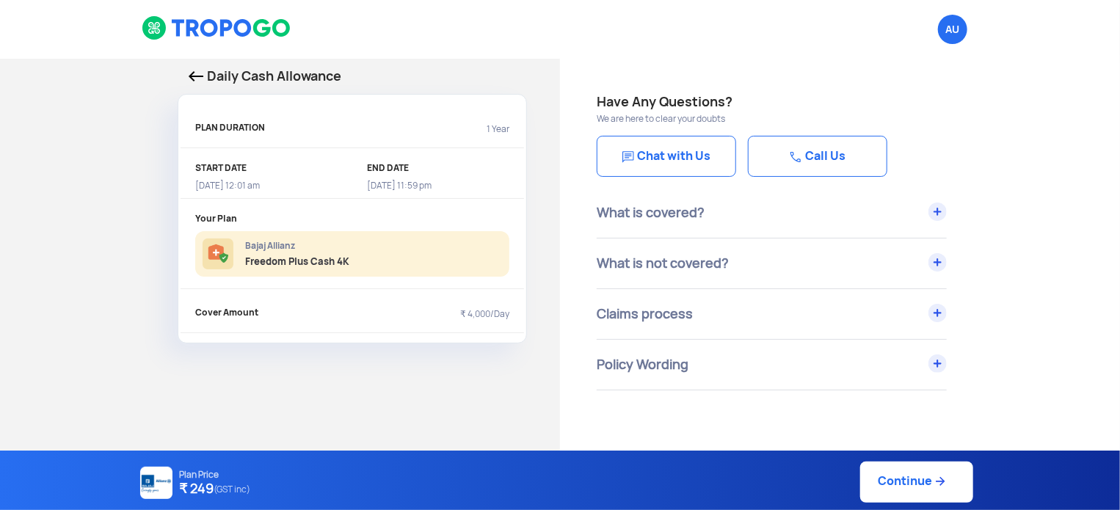
click at [166, 81] on div "Daily Cash Allowance PLAN DURATION 1 Year START DATE 26/9/2025, 12:01 am END DA…" at bounding box center [280, 205] width 560 height 292
click at [199, 77] on img at bounding box center [196, 76] width 15 height 10
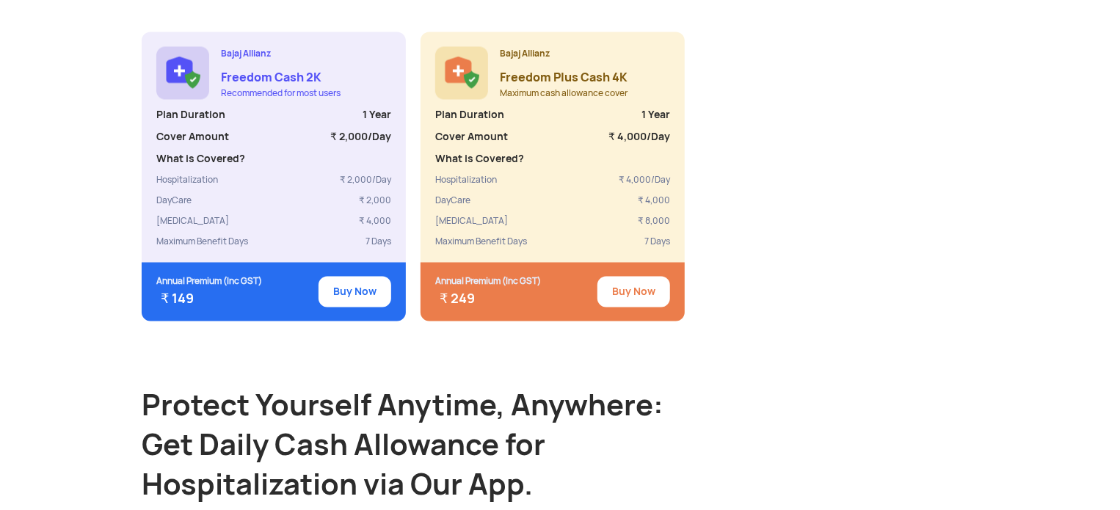
scroll to position [1380, 0]
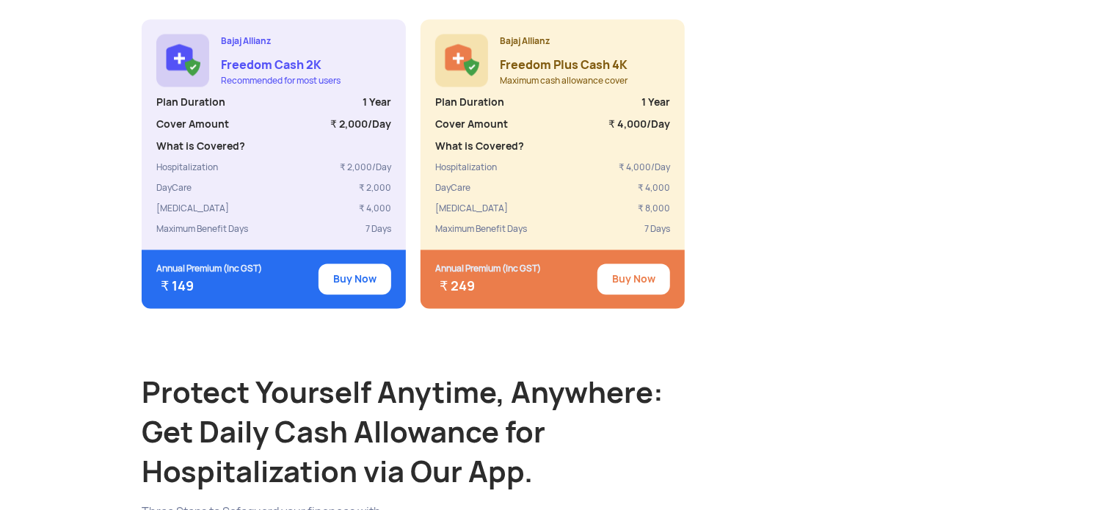
click at [640, 269] on button "Buy Now" at bounding box center [633, 279] width 73 height 31
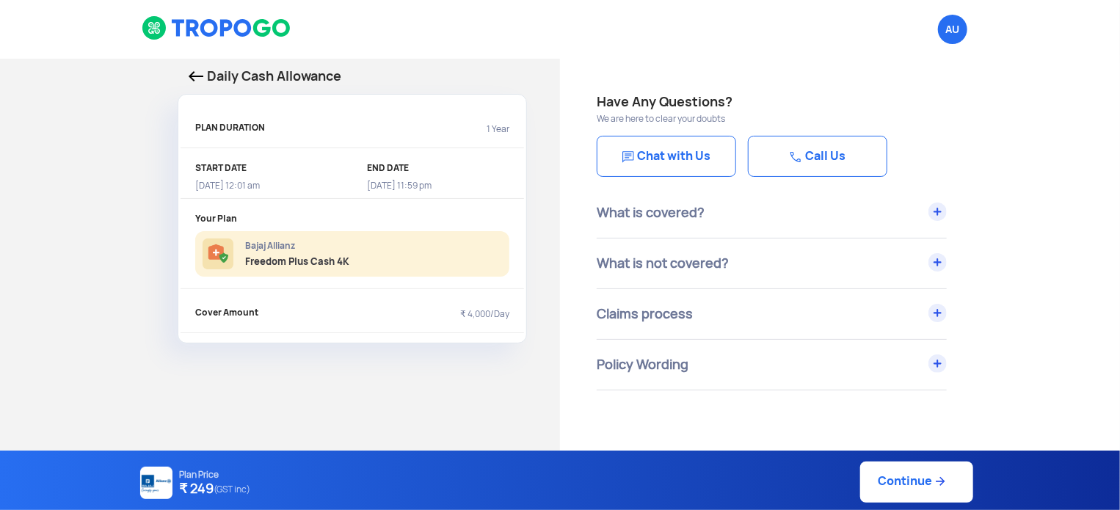
click at [928, 487] on link "Continue" at bounding box center [916, 482] width 113 height 41
select select "5"
select select "8"
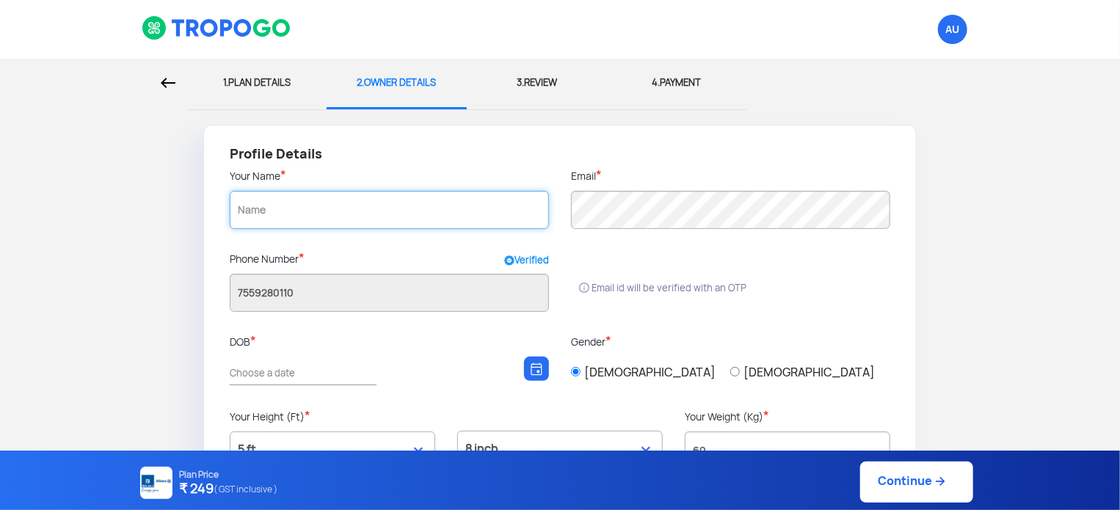
click at [385, 203] on input "text" at bounding box center [389, 210] width 319 height 38
type input "[PERSON_NAME]"
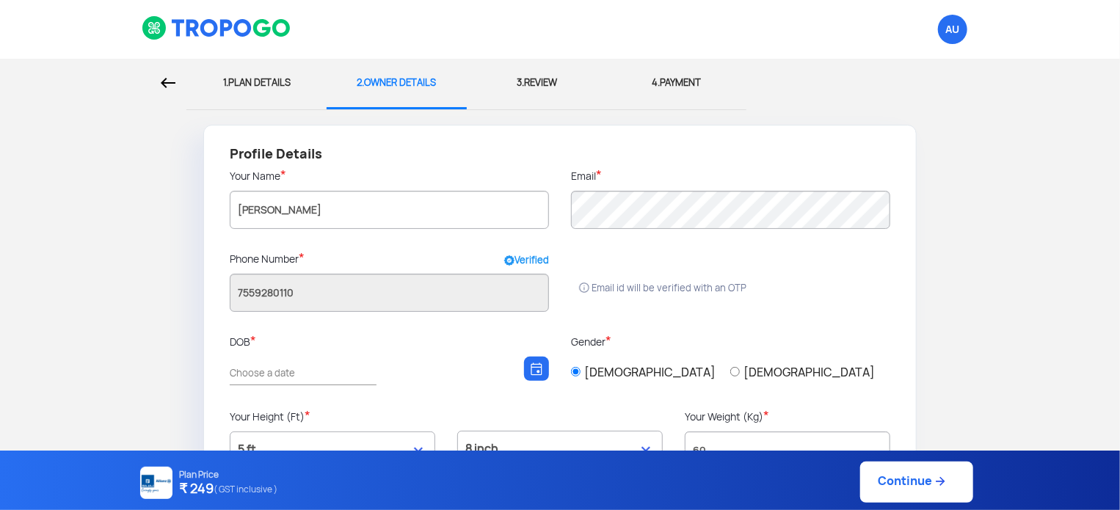
type input "Pune daund"
type input "412214"
type input "Pune"
type input "[GEOGRAPHIC_DATA]"
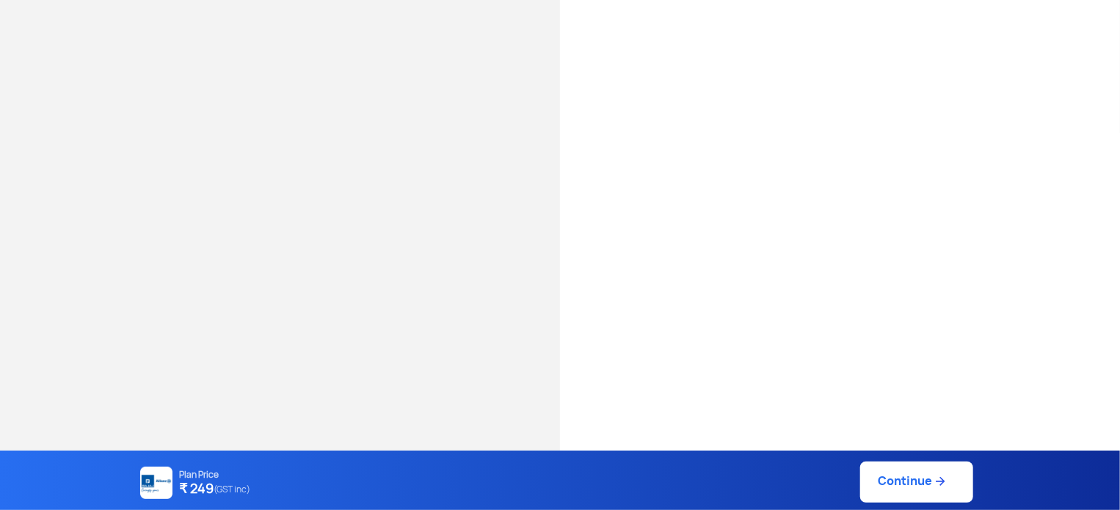
scroll to position [43, 0]
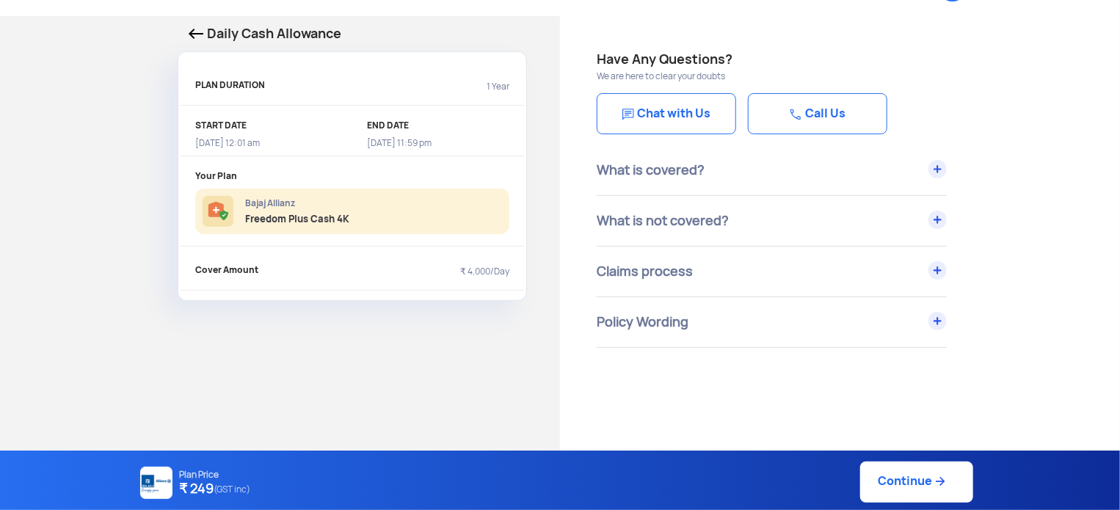
select select "5"
select select "8"
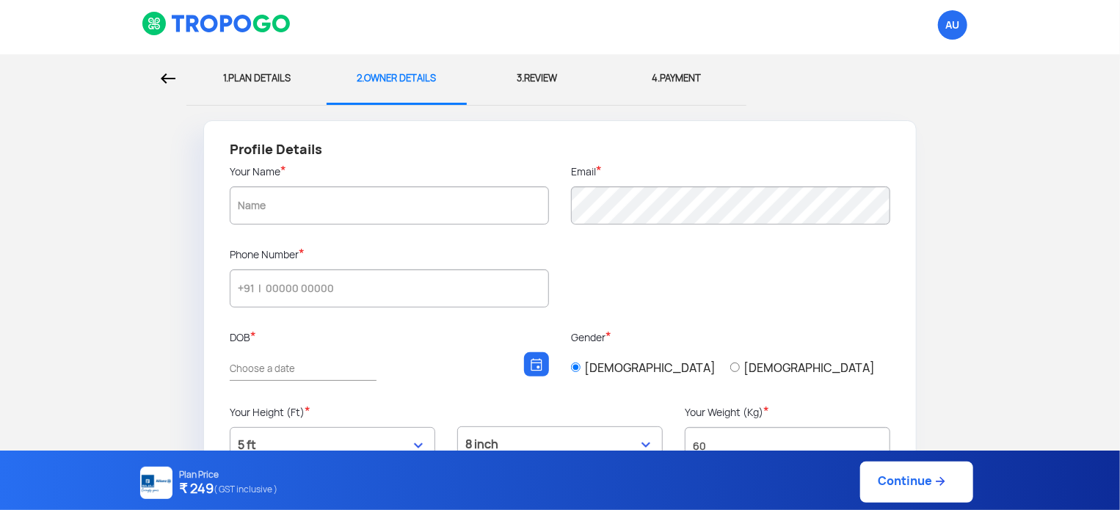
type input "7559280110"
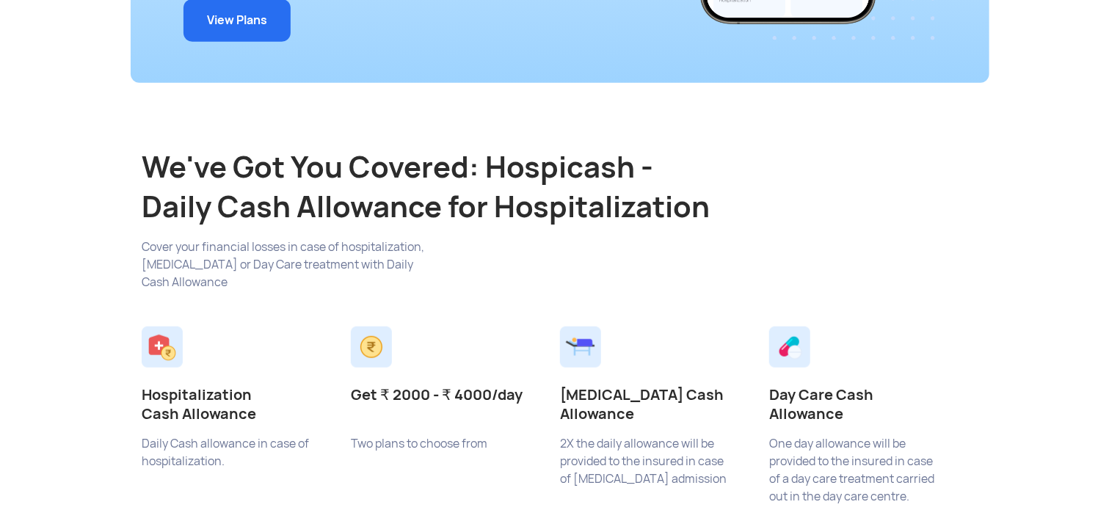
scroll to position [536, 0]
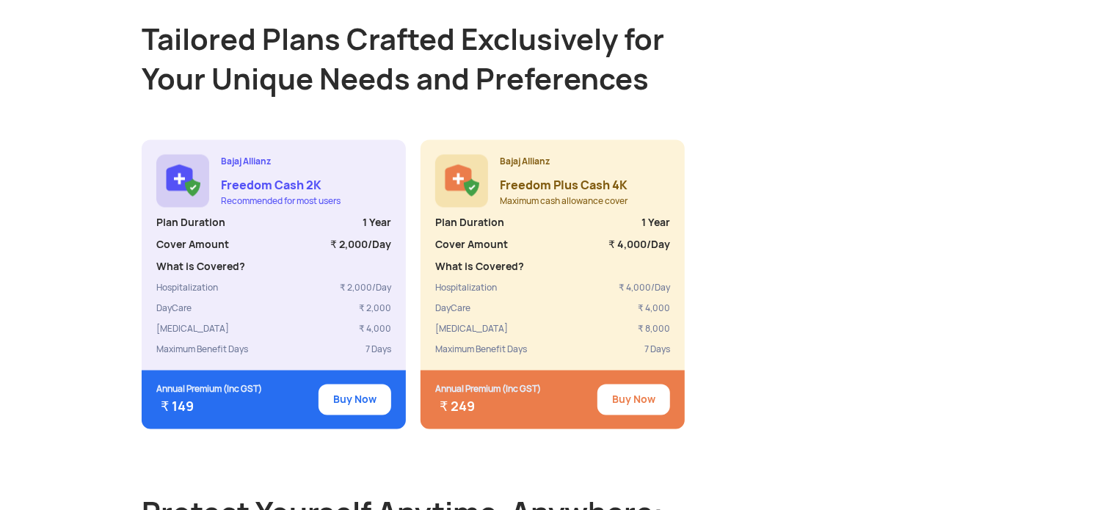
scroll to position [1262, 0]
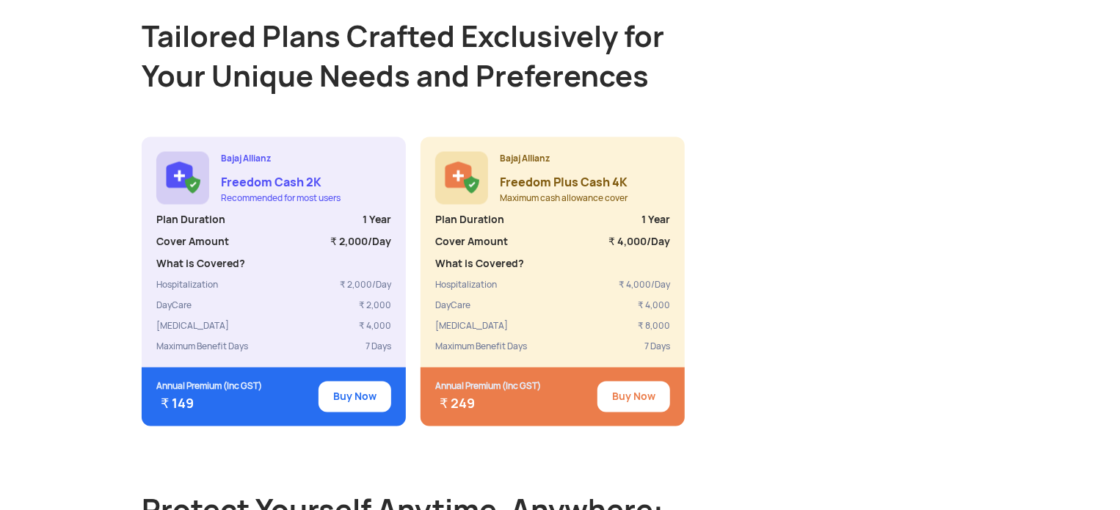
click at [646, 382] on button "Buy Now" at bounding box center [633, 397] width 73 height 31
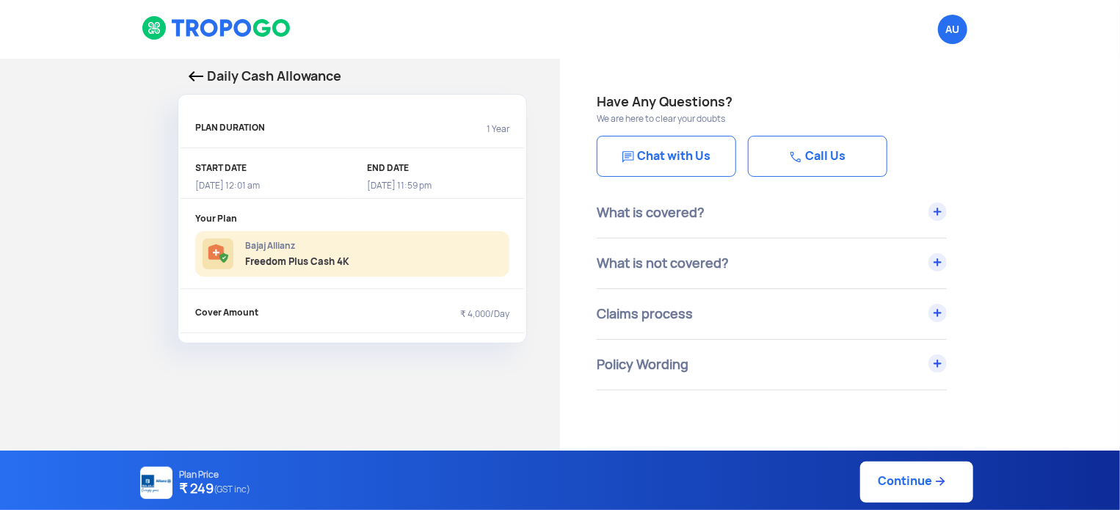
click at [926, 491] on link "Continue" at bounding box center [916, 482] width 113 height 41
select select "5"
select select "8"
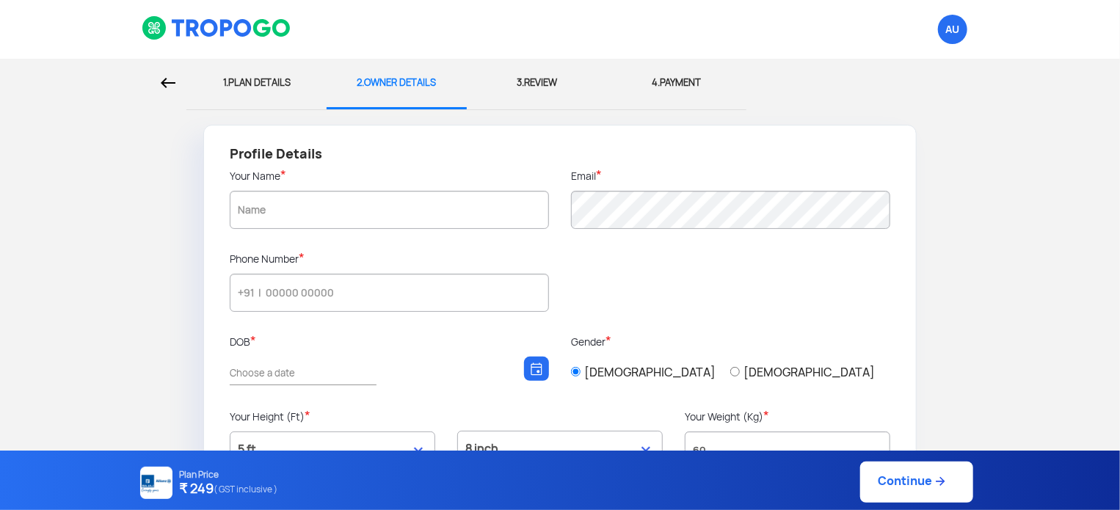
type input "7559280110"
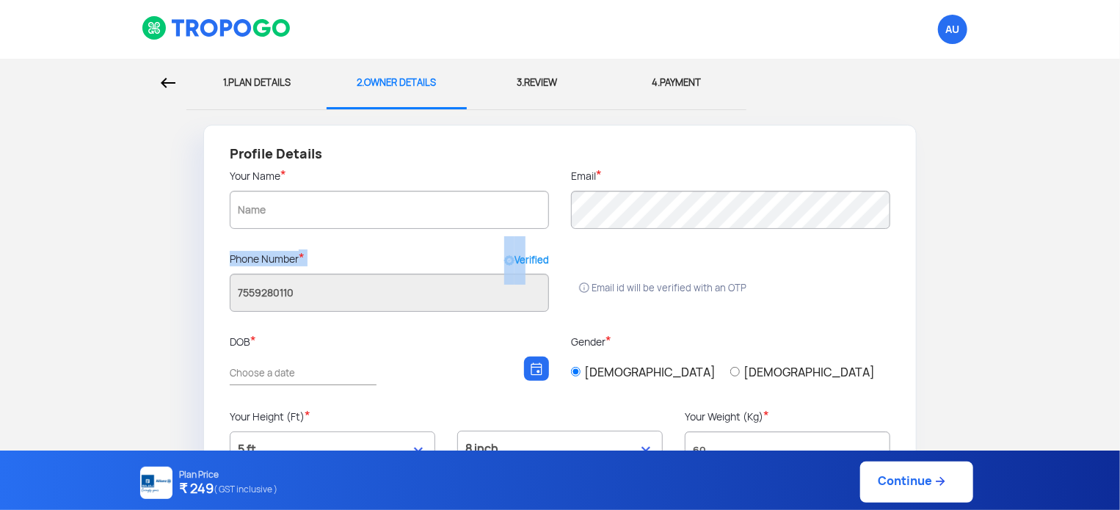
click at [512, 291] on div "Phone Number * Verified 7559280110" at bounding box center [389, 292] width 341 height 83
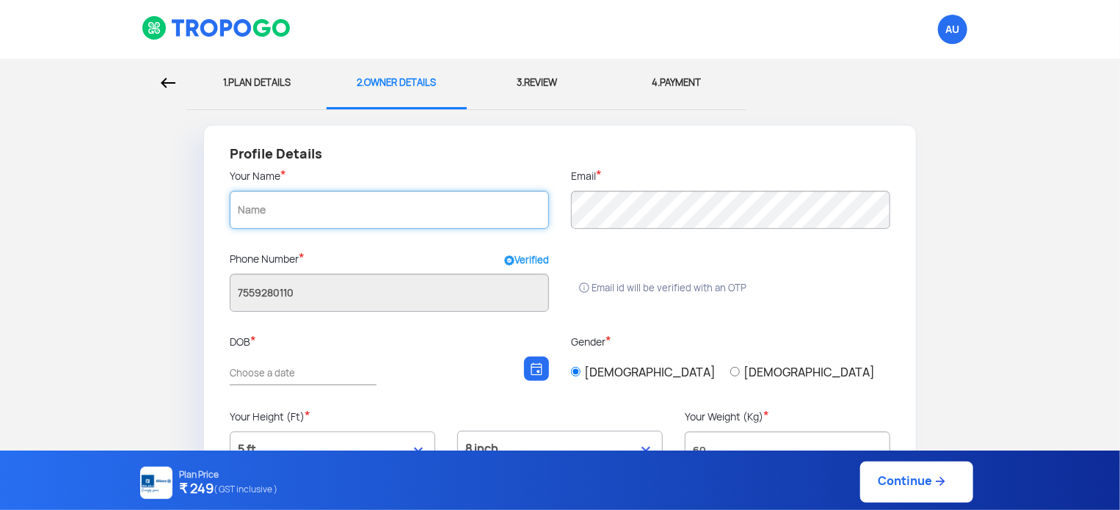
click at [470, 196] on input "text" at bounding box center [389, 210] width 319 height 38
type input "[PERSON_NAME]"
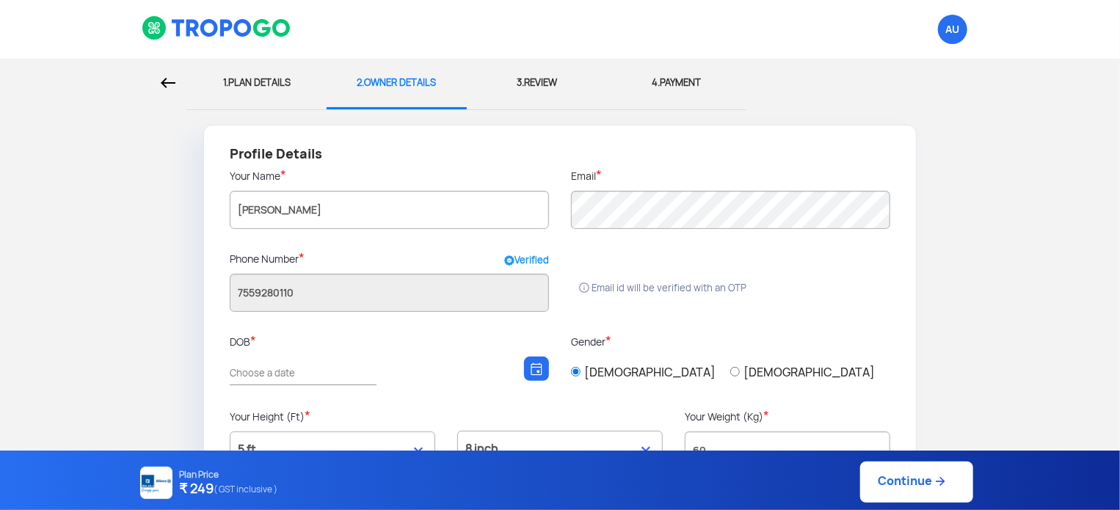
type input "Pune daund"
type input "412214"
type input "Pune"
type input "[GEOGRAPHIC_DATA]"
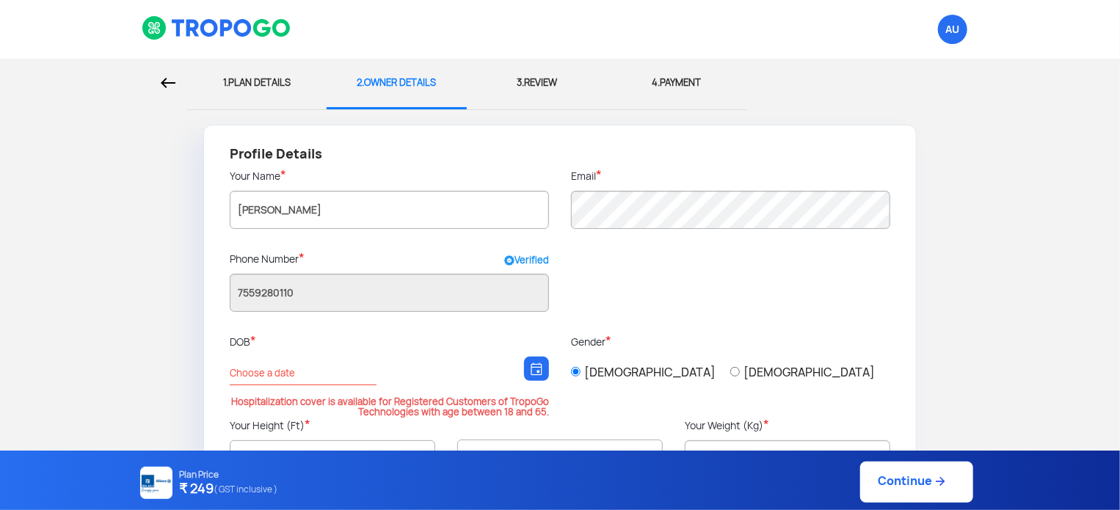
click at [532, 362] on img at bounding box center [537, 368] width 12 height 13
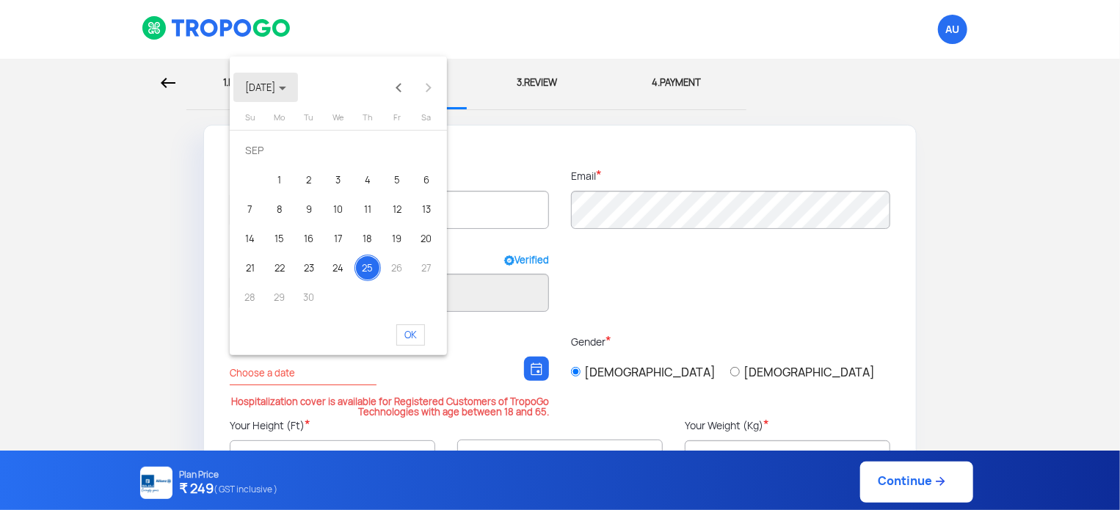
click at [277, 79] on button "SEP 2025" at bounding box center [265, 87] width 65 height 29
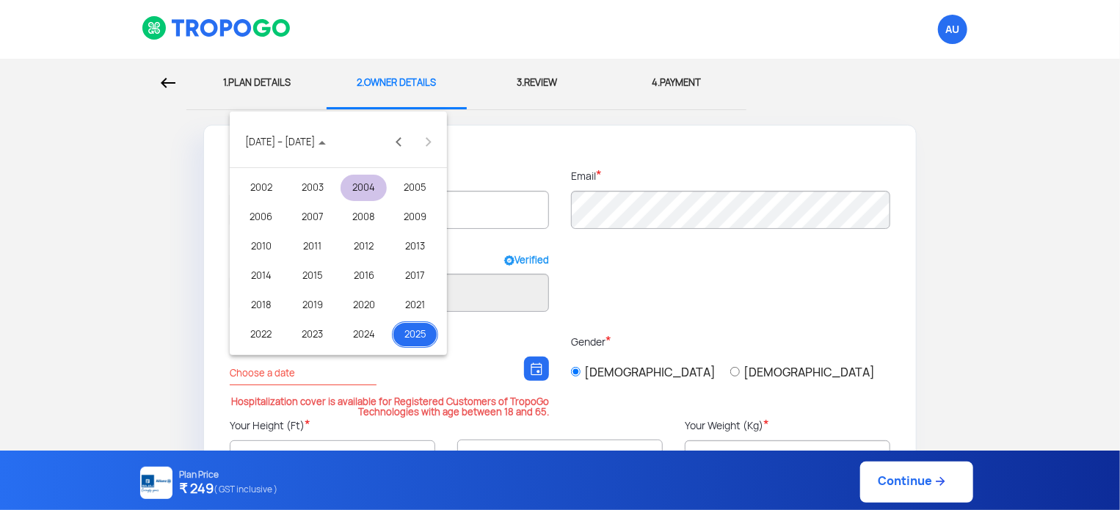
click at [385, 185] on div "2004" at bounding box center [363, 188] width 46 height 26
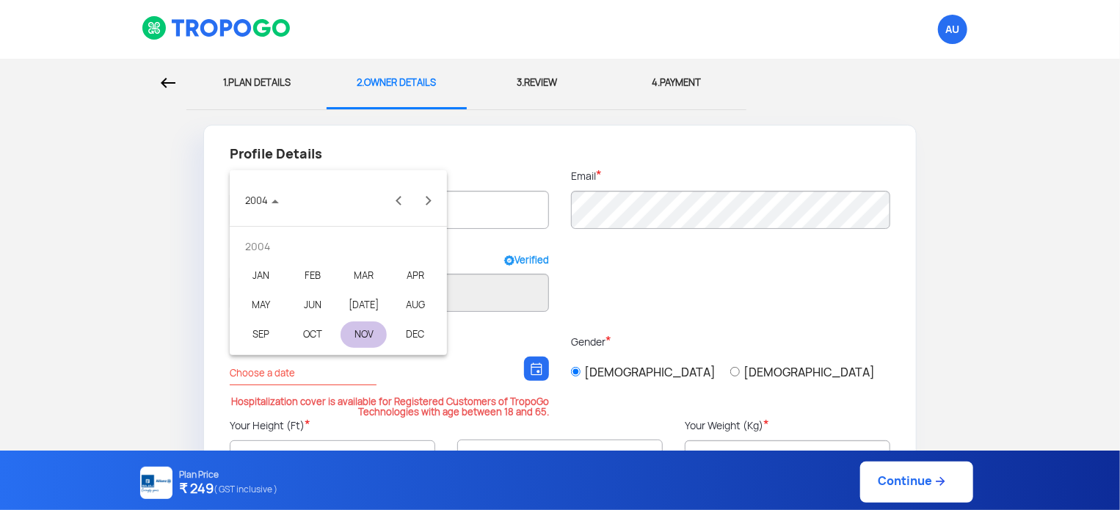
click at [361, 330] on div "NOV" at bounding box center [363, 334] width 46 height 26
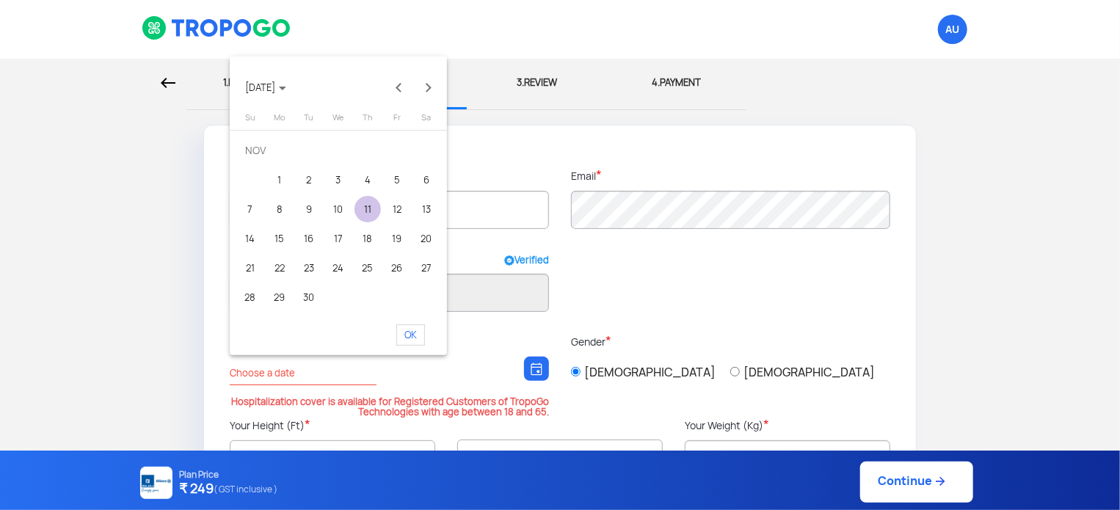
click at [361, 205] on div "11" at bounding box center [367, 209] width 26 height 26
click at [420, 342] on span "OK" at bounding box center [410, 334] width 29 height 21
type input "[DATE]"
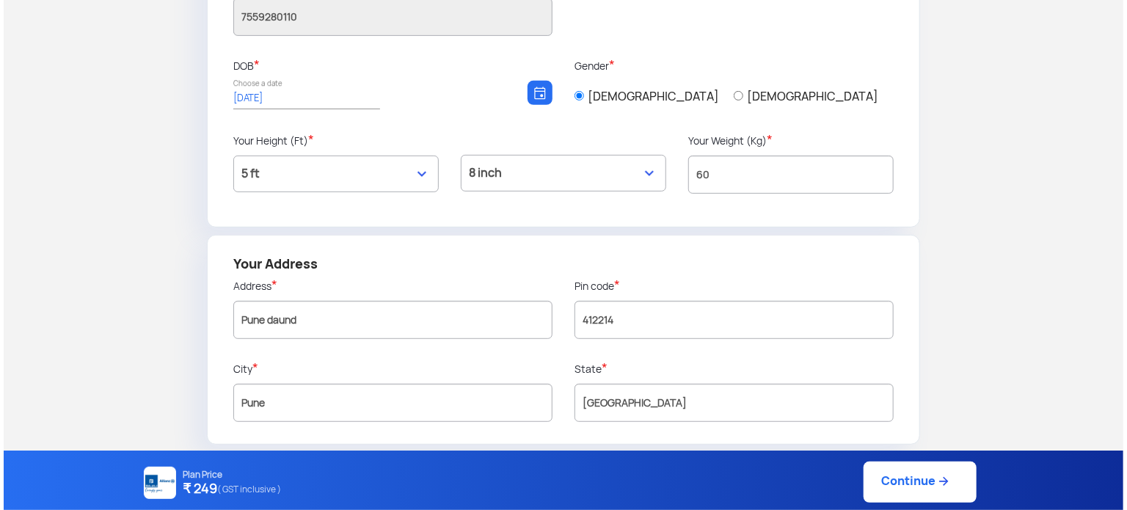
scroll to position [276, 0]
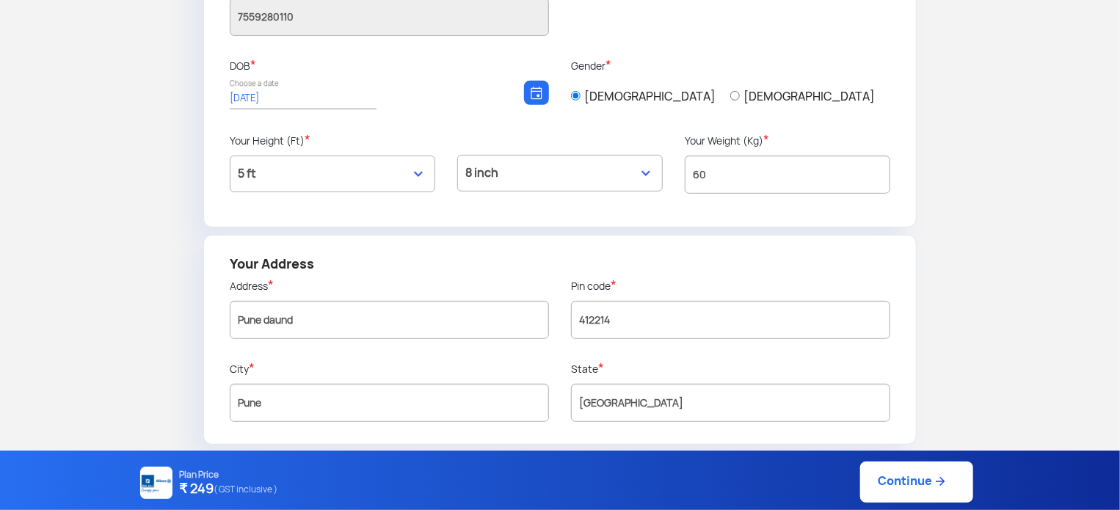
click at [618, 184] on select "0 inch 1 inch 2 inch 3 inch 4 inch 5 inch 6 inch 7 inch 8 inch 9 inch 10 inch 1…" at bounding box center [559, 173] width 205 height 37
select select "6"
click at [457, 155] on select "0 inch 1 inch 2 inch 3 inch 4 inch 5 inch 6 inch 7 inch 8 inch 9 inch 10 inch 1…" at bounding box center [559, 173] width 205 height 37
click at [732, 178] on input "60" at bounding box center [787, 175] width 205 height 38
type input "6"
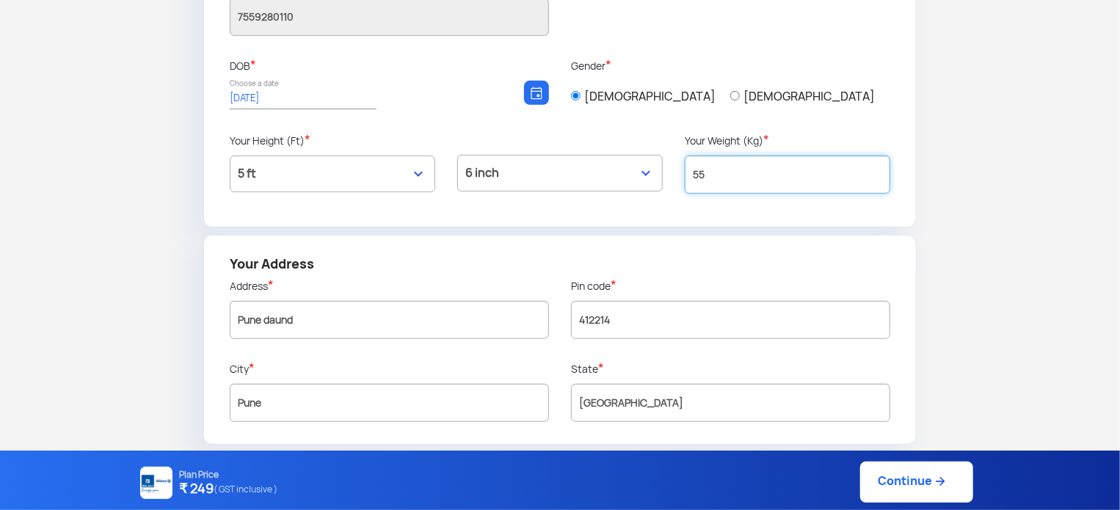
type input "55"
click at [945, 489] on img at bounding box center [940, 481] width 15 height 15
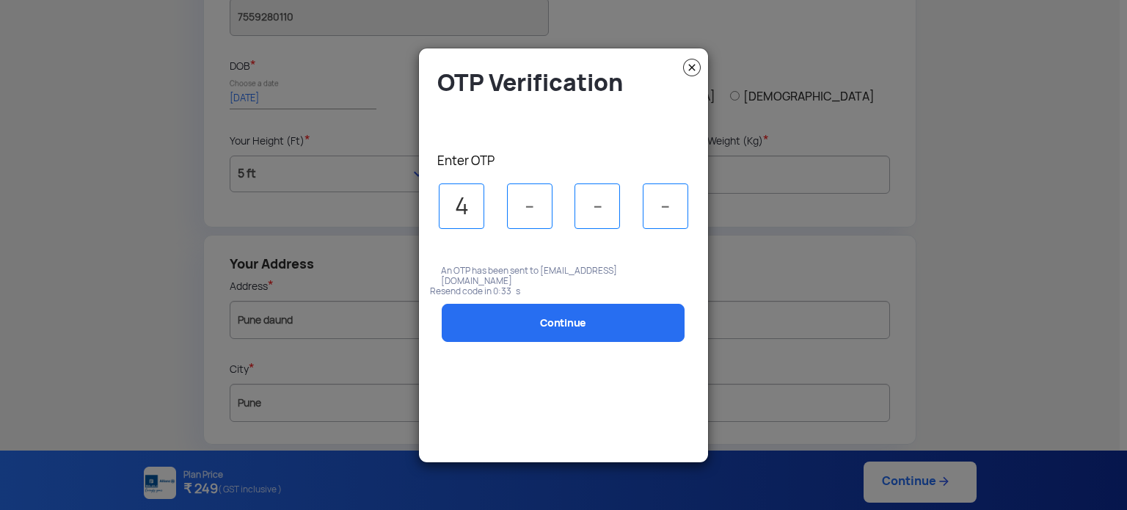
type input "4"
type input "0"
type input "8"
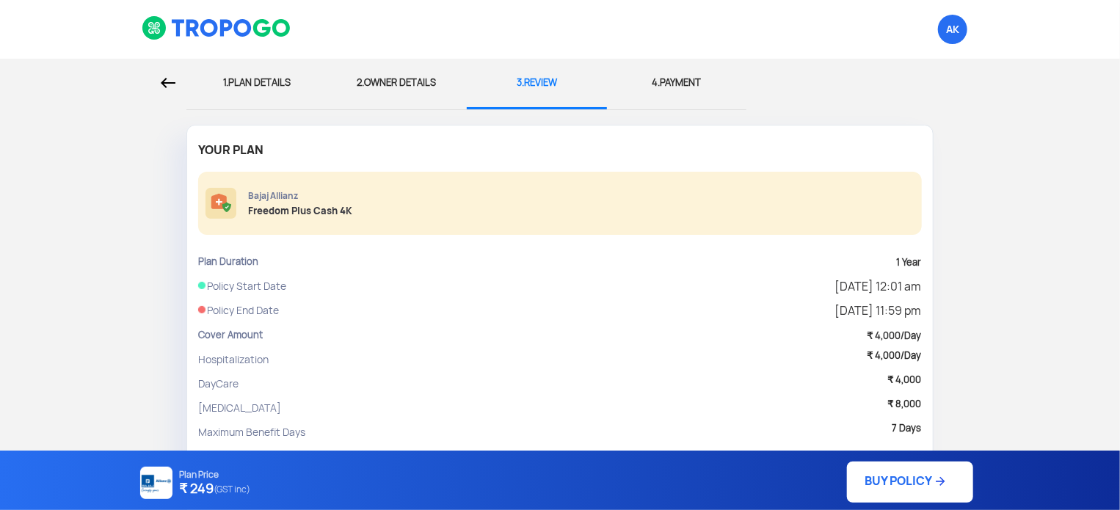
click at [911, 475] on link "BUY POLICY" at bounding box center [910, 482] width 126 height 41
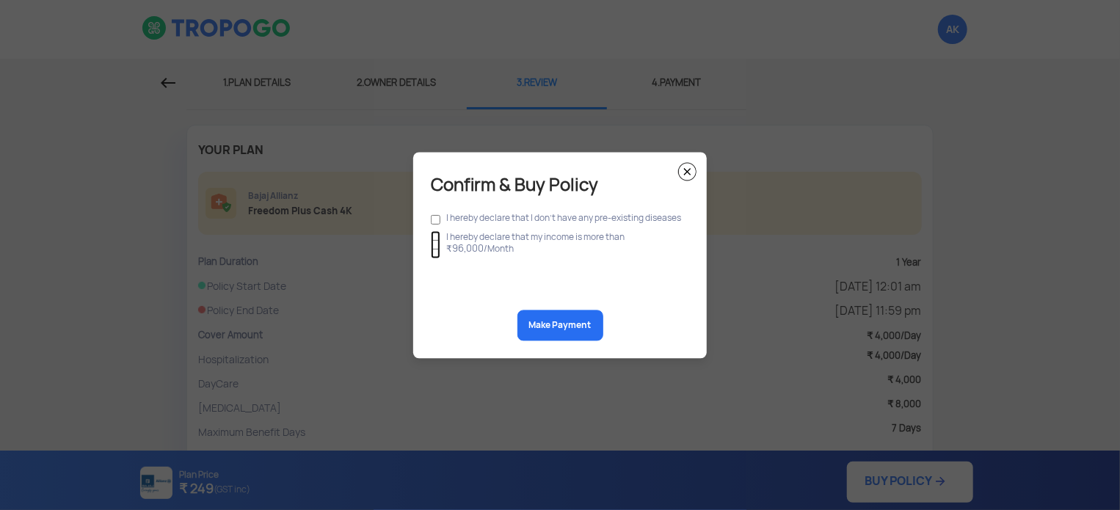
drag, startPoint x: 432, startPoint y: 243, endPoint x: 435, endPoint y: 205, distance: 37.5
click at [435, 205] on div "Confirm & Buy Policy I hereby declare that I don't have any pre-existing diseas…" at bounding box center [560, 255] width 294 height 206
click at [435, 218] on input "checkbox" at bounding box center [436, 219] width 10 height 16
checkbox input "true"
click at [434, 247] on input "checkbox" at bounding box center [436, 244] width 10 height 28
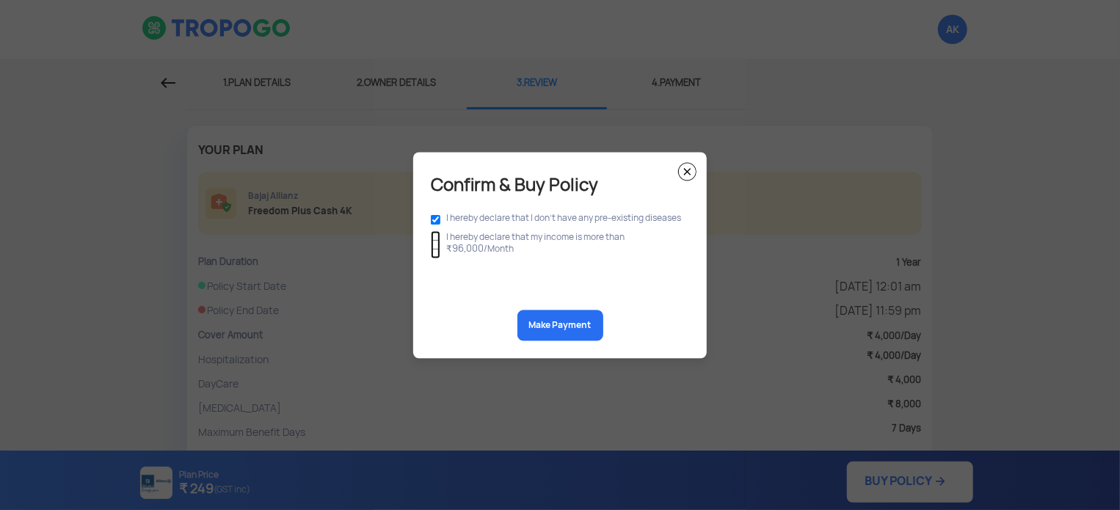
checkbox input "true"
click at [576, 330] on button "Make Payment" at bounding box center [560, 325] width 86 height 31
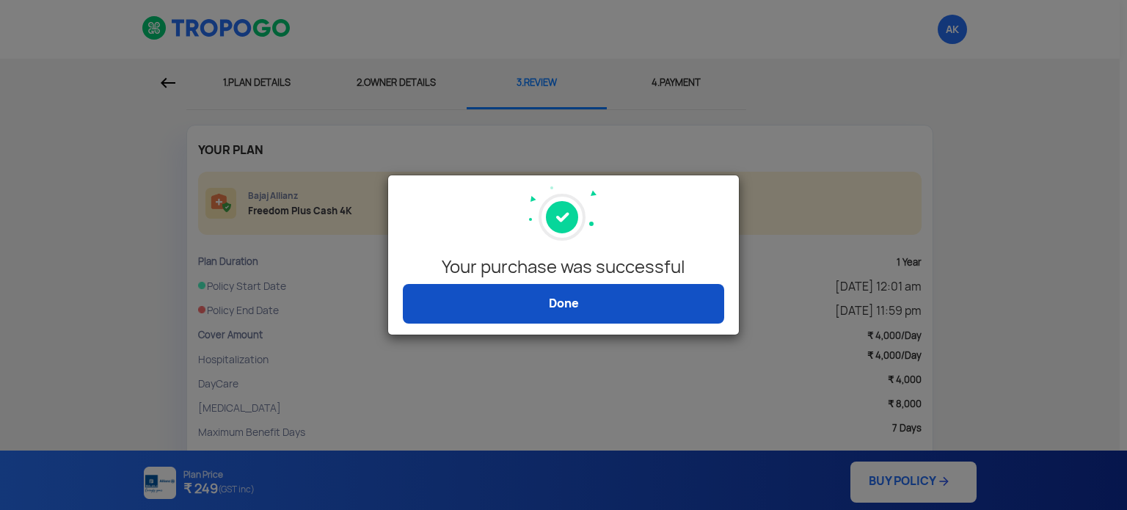
click at [611, 299] on link "Done" at bounding box center [563, 304] width 321 height 40
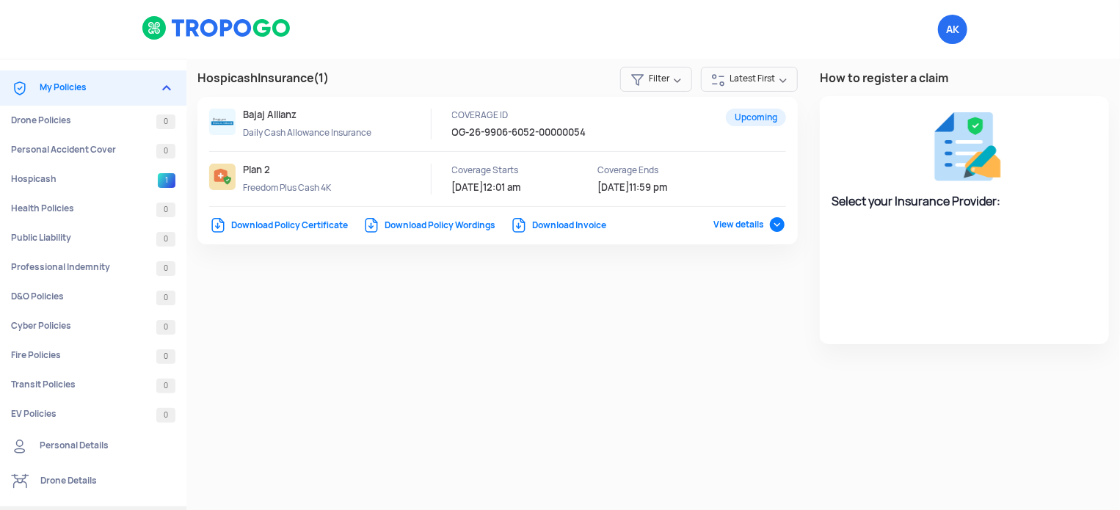
select select "Bajaj Allianz"
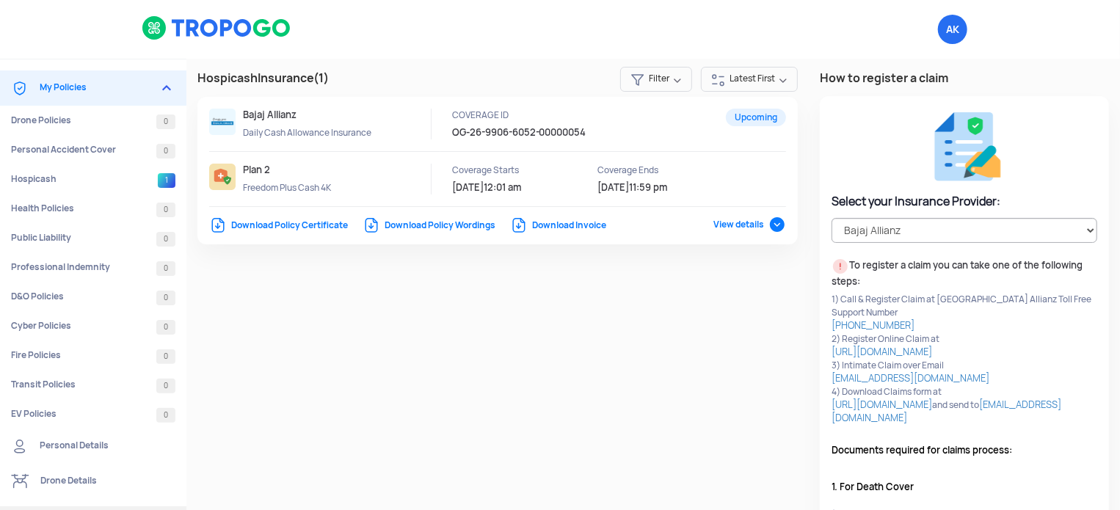
click at [288, 220] on link "Download Policy Certificate" at bounding box center [278, 225] width 139 height 12
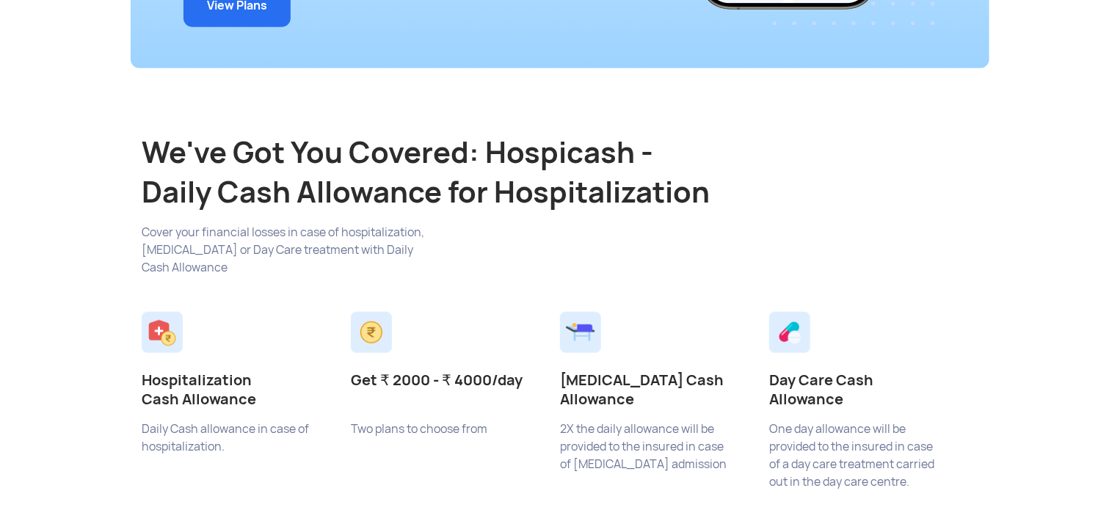
scroll to position [536, 0]
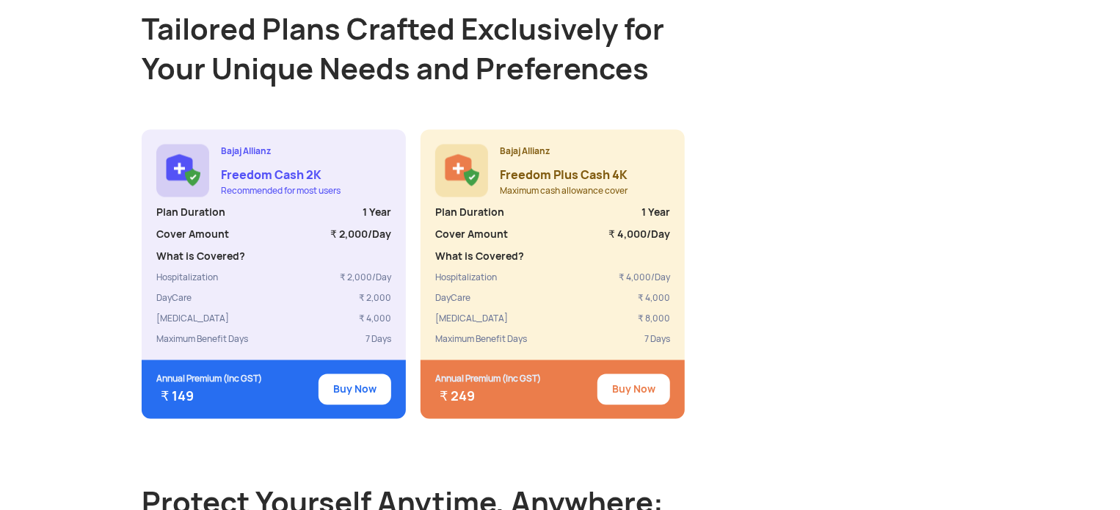
scroll to position [1321, 0]
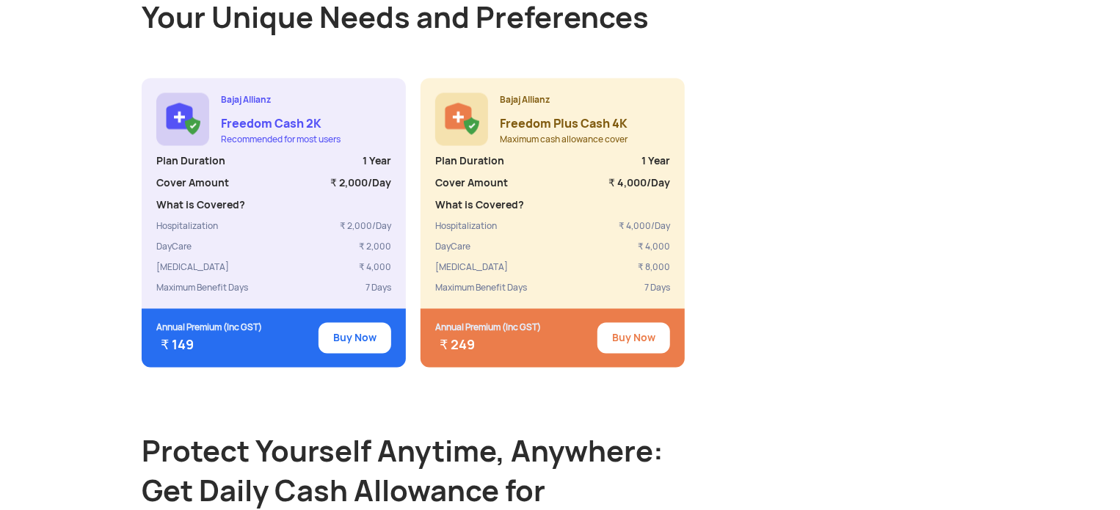
click at [640, 332] on button "Buy Now" at bounding box center [633, 338] width 73 height 31
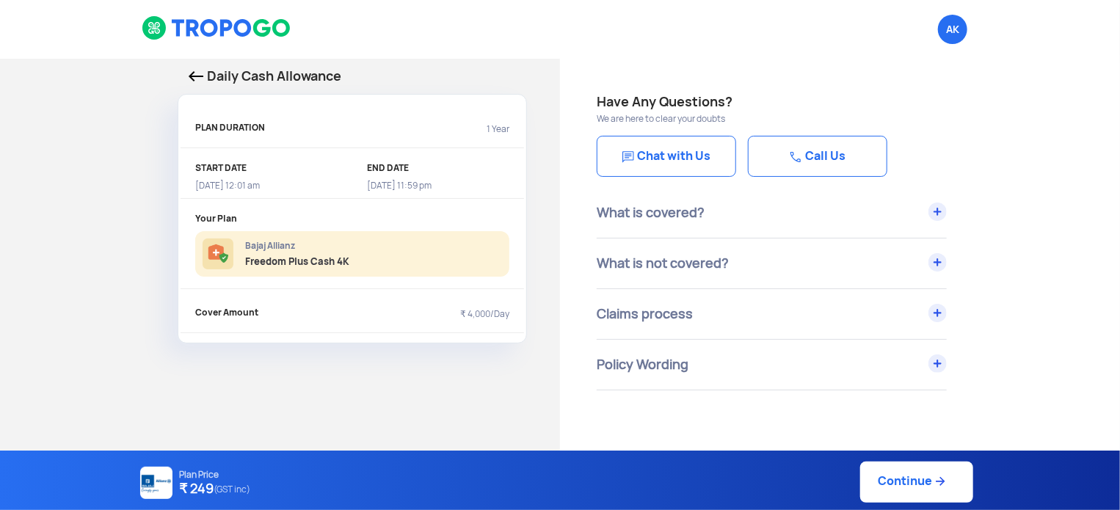
click at [903, 473] on link "Continue" at bounding box center [916, 482] width 113 height 41
select select "5"
select select "6"
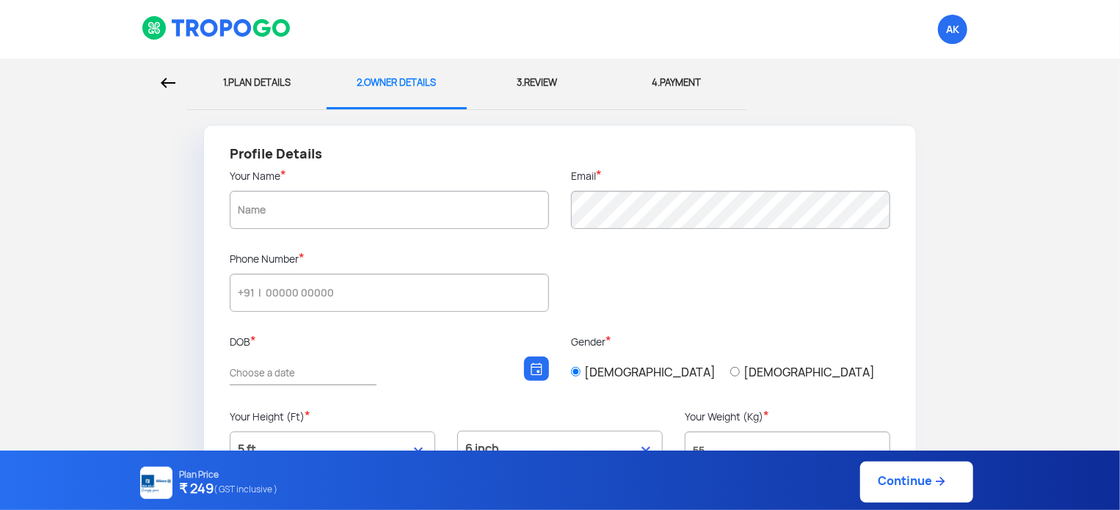
click at [903, 473] on div "Plan Price ₹ 249 ( GST inclusive ) Continue" at bounding box center [554, 482] width 837 height 41
type input "[PERSON_NAME]"
type input "7559280110"
type input "[DATE]"
type input "Pune daund"
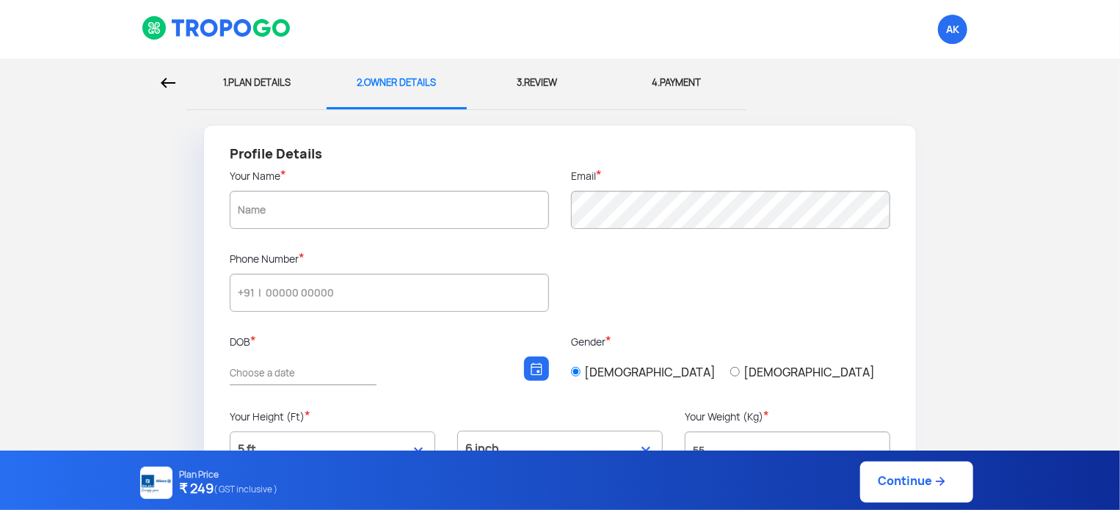
type input "412214"
type input "Pune"
type input "[GEOGRAPHIC_DATA]"
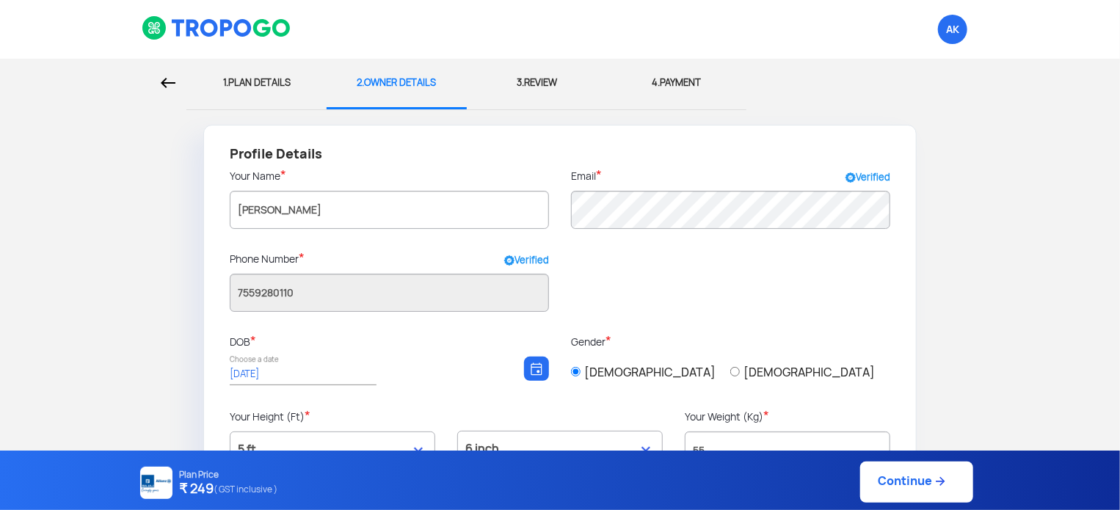
click at [754, 340] on p "Gender *" at bounding box center [730, 341] width 319 height 15
click at [748, 272] on div at bounding box center [730, 265] width 341 height 29
click at [179, 90] on div at bounding box center [93, 83] width 186 height 48
click at [167, 81] on img at bounding box center [168, 83] width 15 height 10
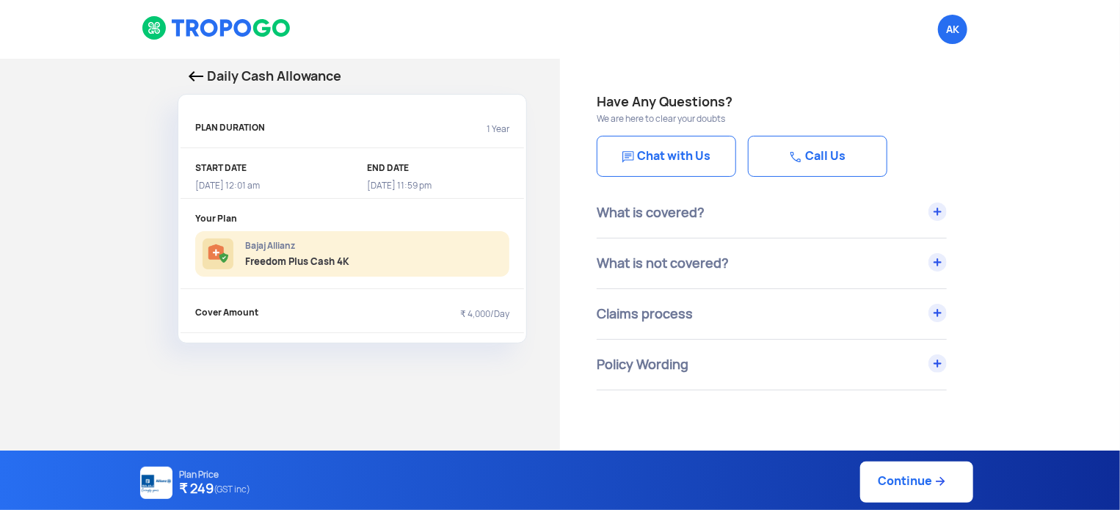
click at [911, 484] on link "Continue" at bounding box center [916, 482] width 113 height 41
select select "5"
select select "6"
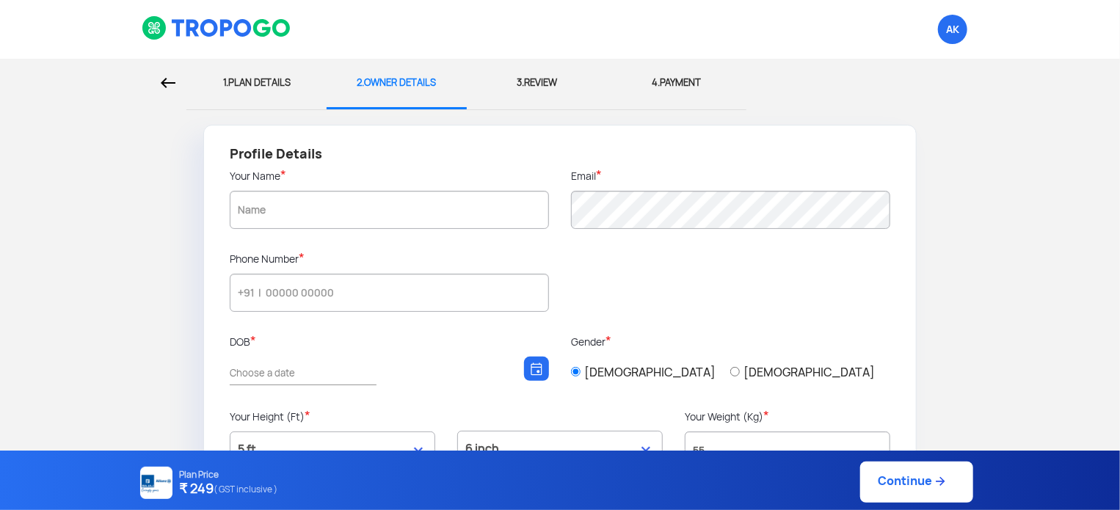
type input "[PERSON_NAME]"
type input "7559280110"
type input "[DATE]"
type input "Pune daund"
type input "412214"
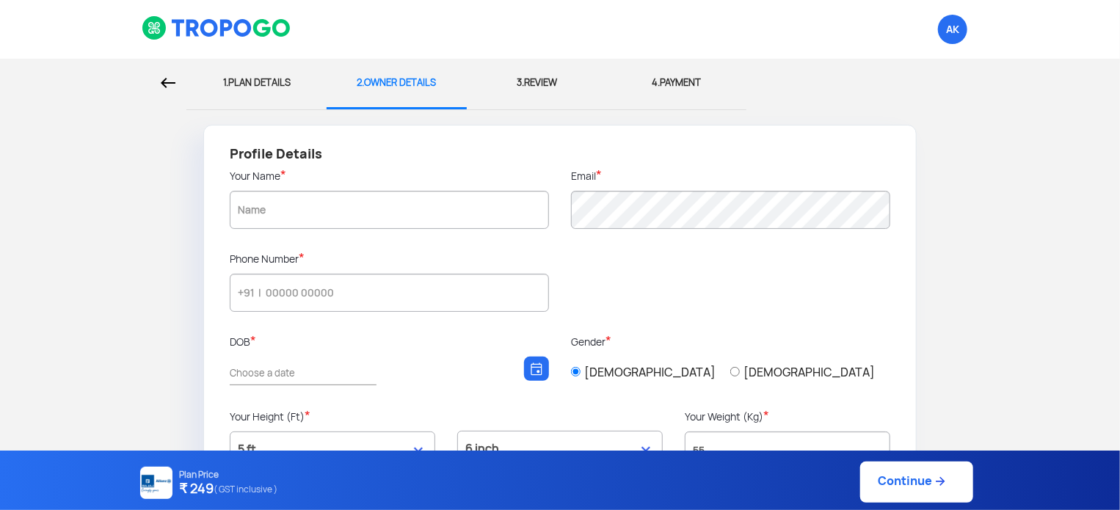
type input "Pune"
type input "[GEOGRAPHIC_DATA]"
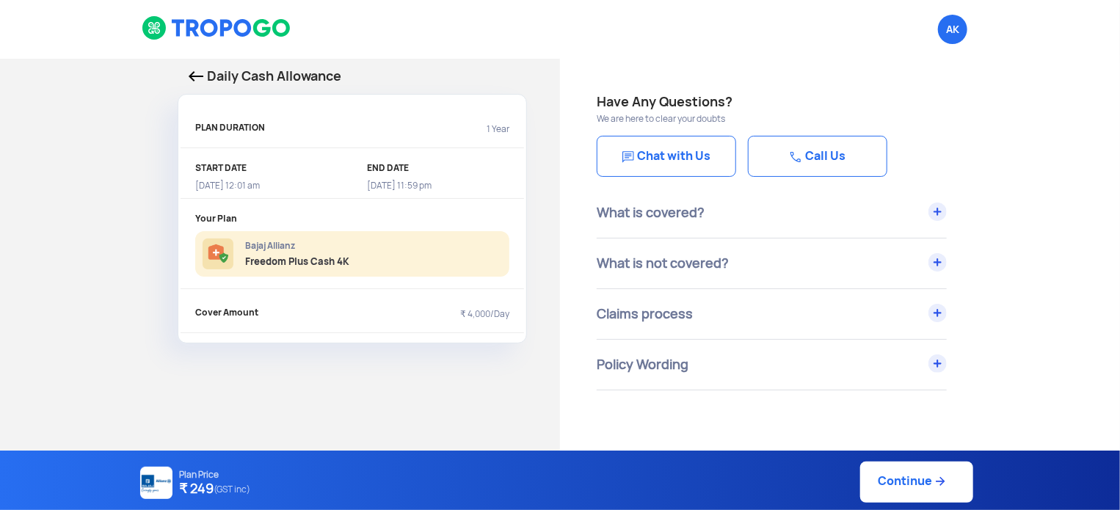
select select "5"
select select "6"
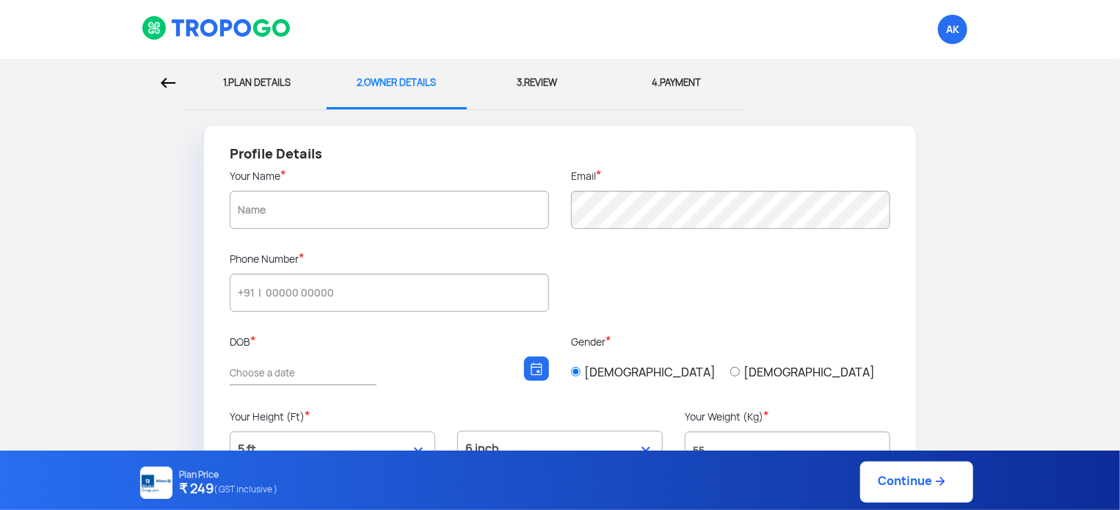
type input "[PERSON_NAME]"
type input "7559280110"
type input "[DATE]"
type input "Pune daund"
type input "412214"
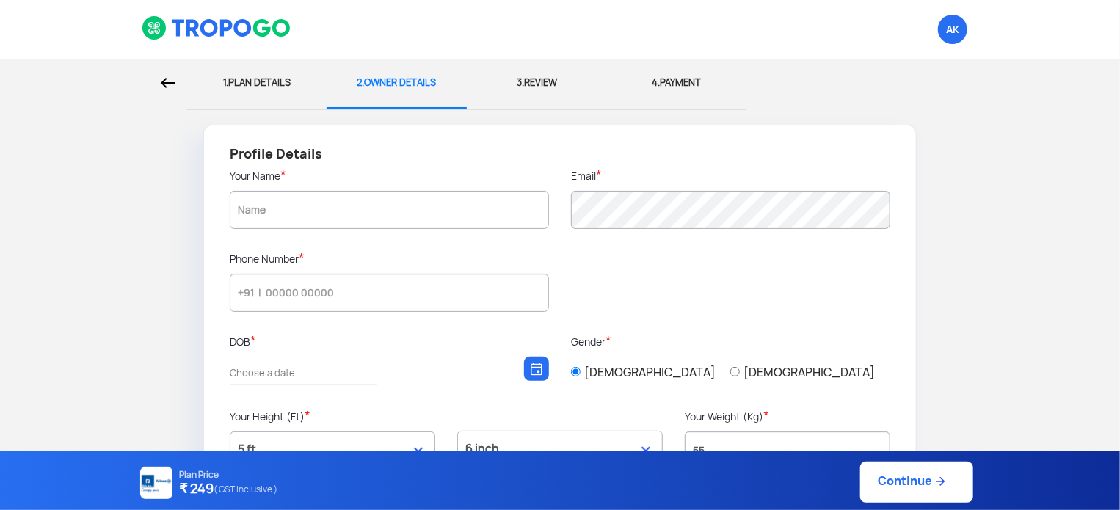
type input "Pune"
type input "[GEOGRAPHIC_DATA]"
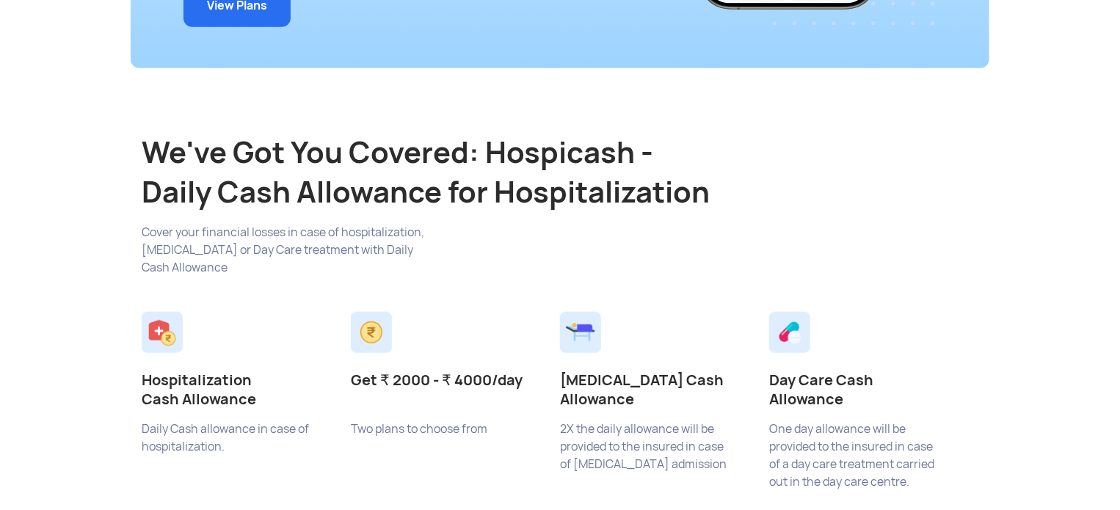
scroll to position [536, 0]
